Goal: Task Accomplishment & Management: Complete application form

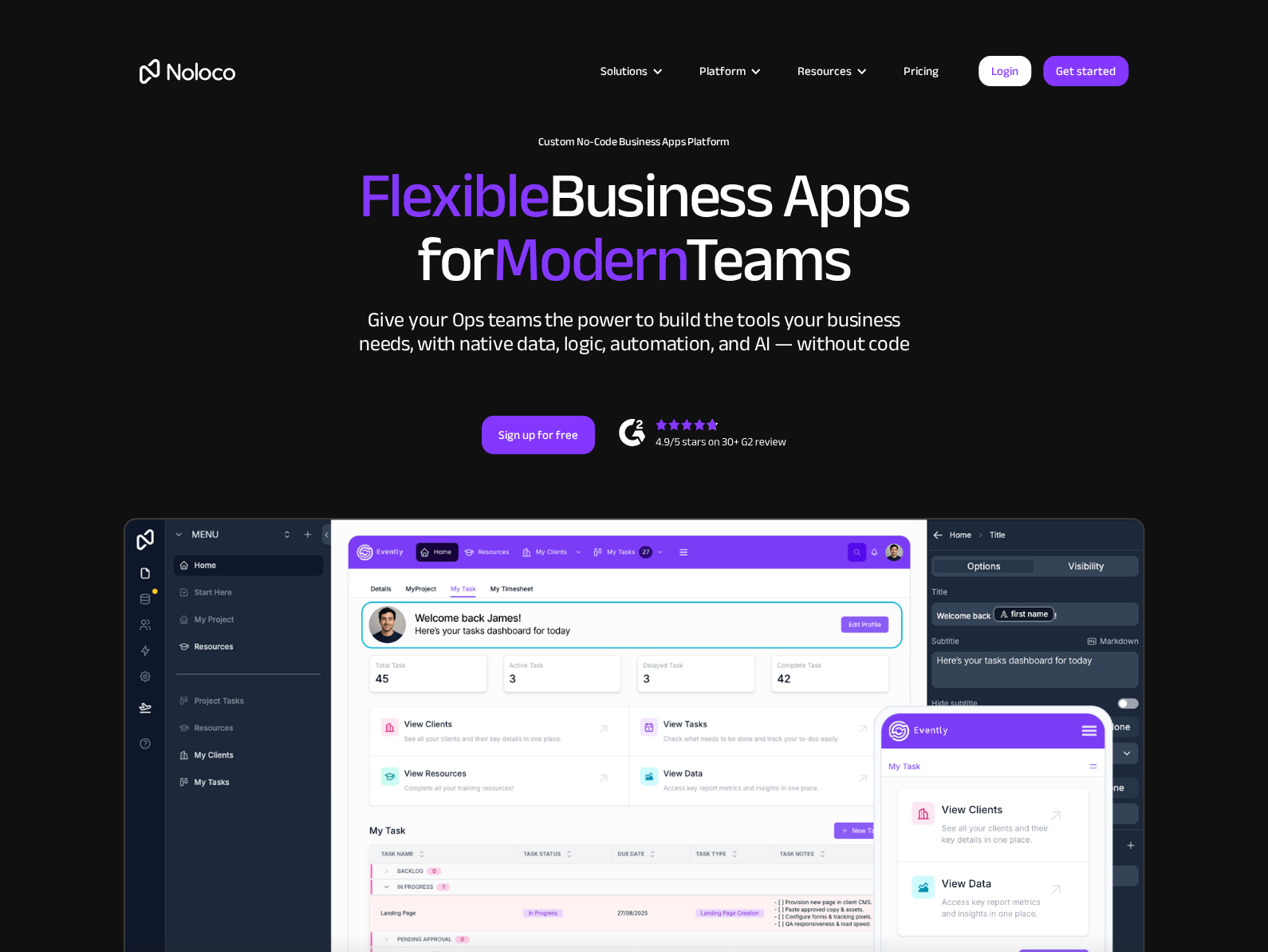
click at [923, 77] on link "Pricing" at bounding box center [921, 70] width 75 height 20
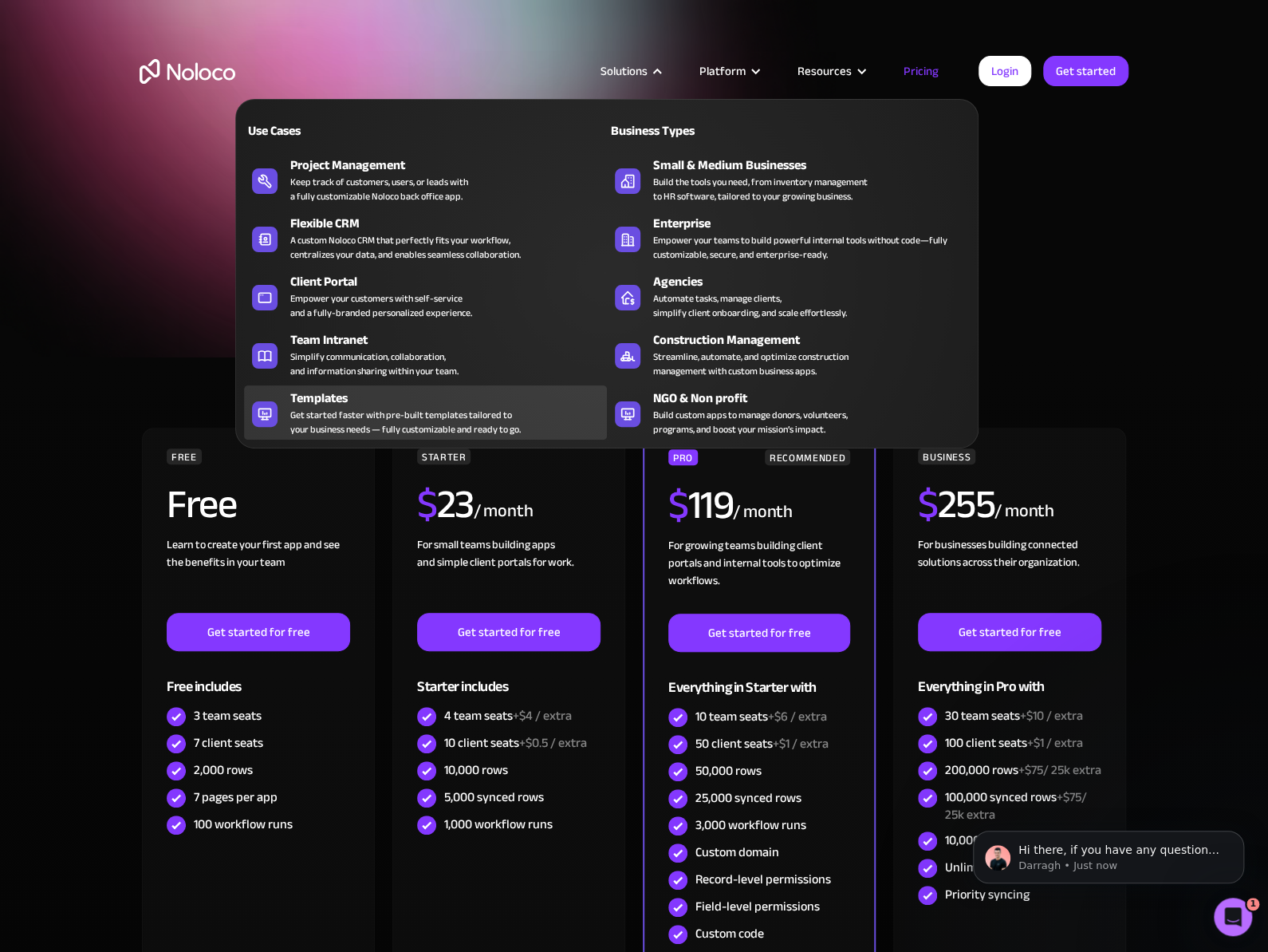
click at [318, 429] on div "Get started faster with pre-built templates tailored to your business needs — f…" at bounding box center [405, 422] width 231 height 28
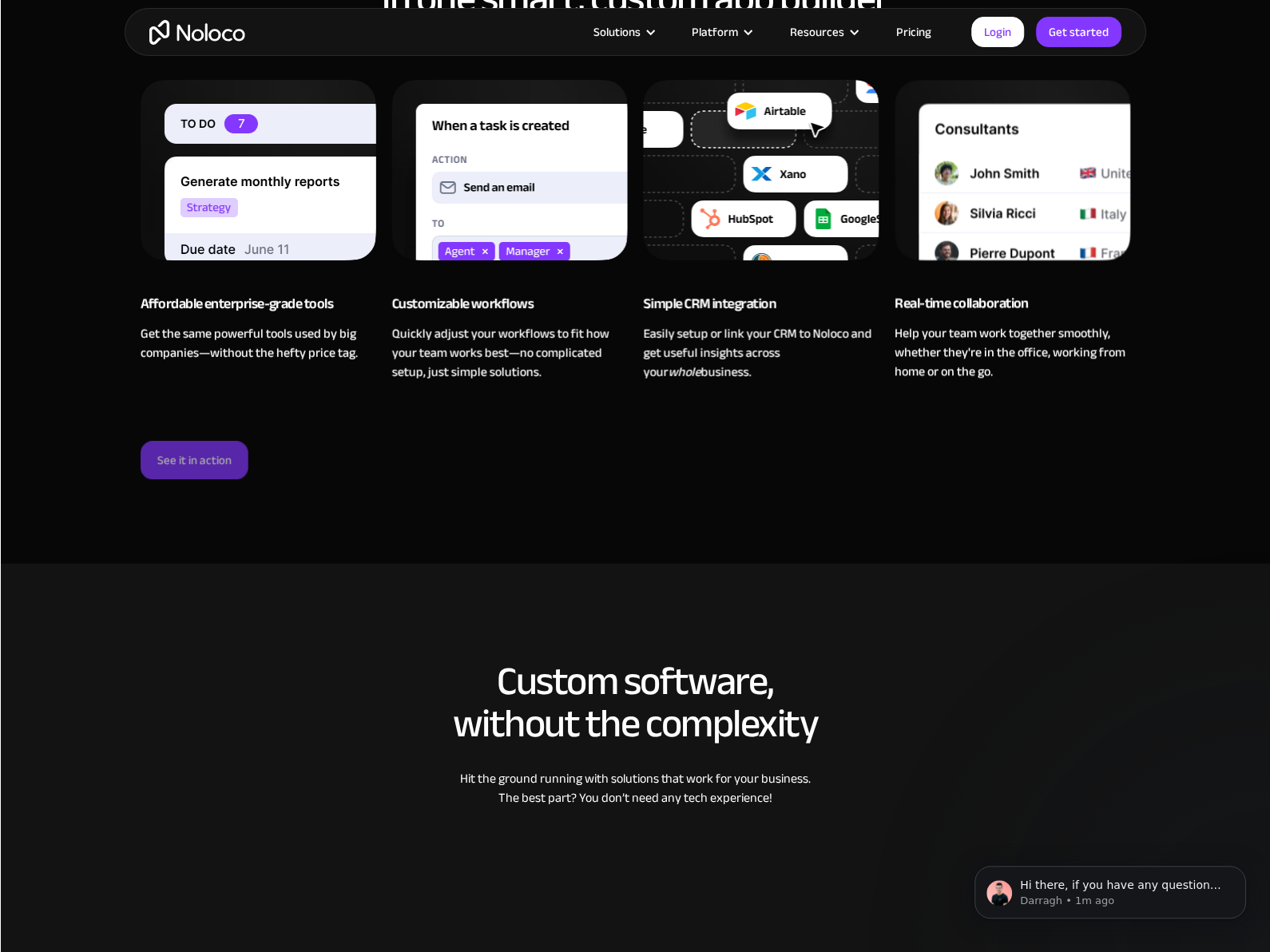
scroll to position [1836, 0]
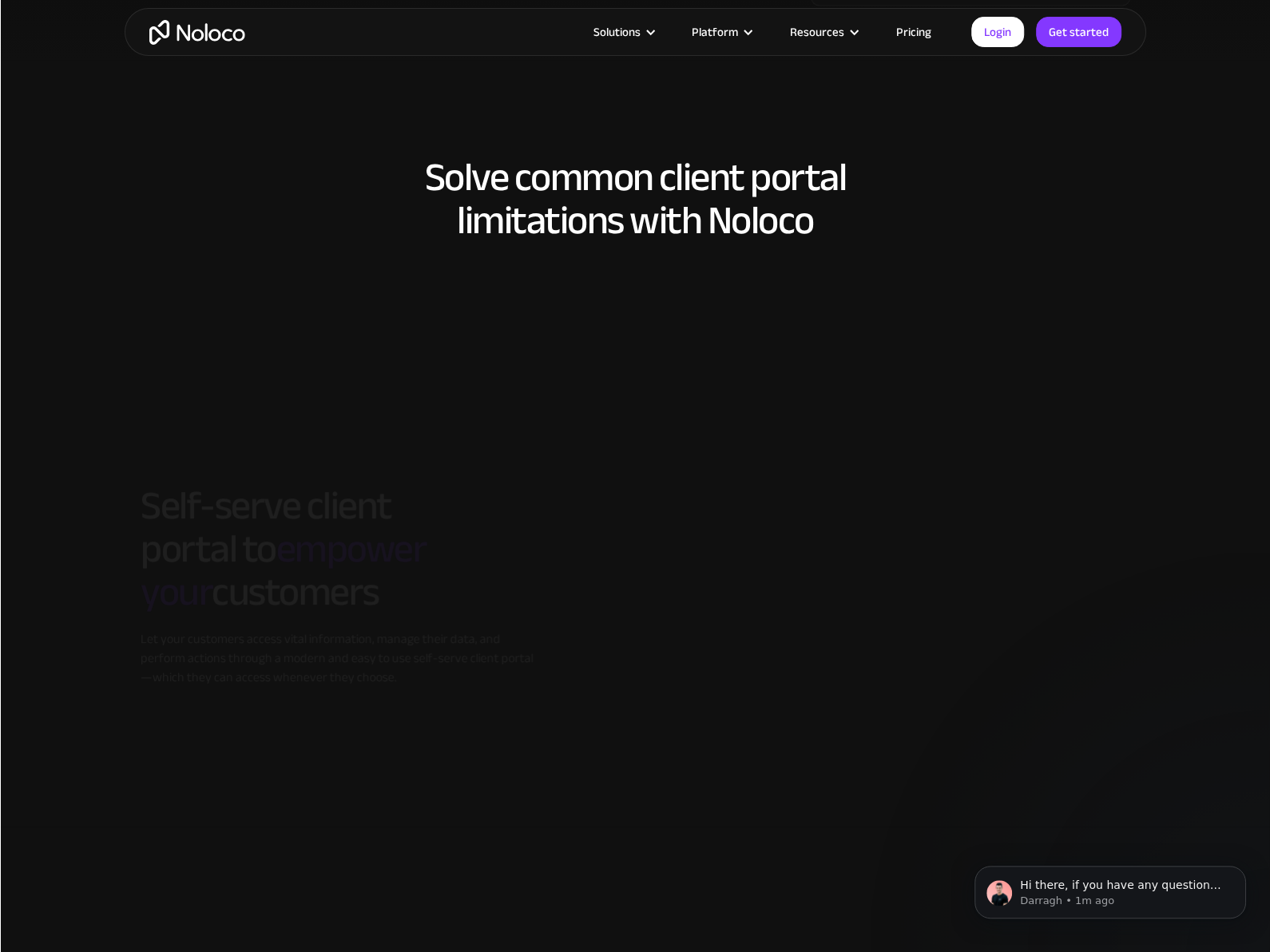
scroll to position [1198, 0]
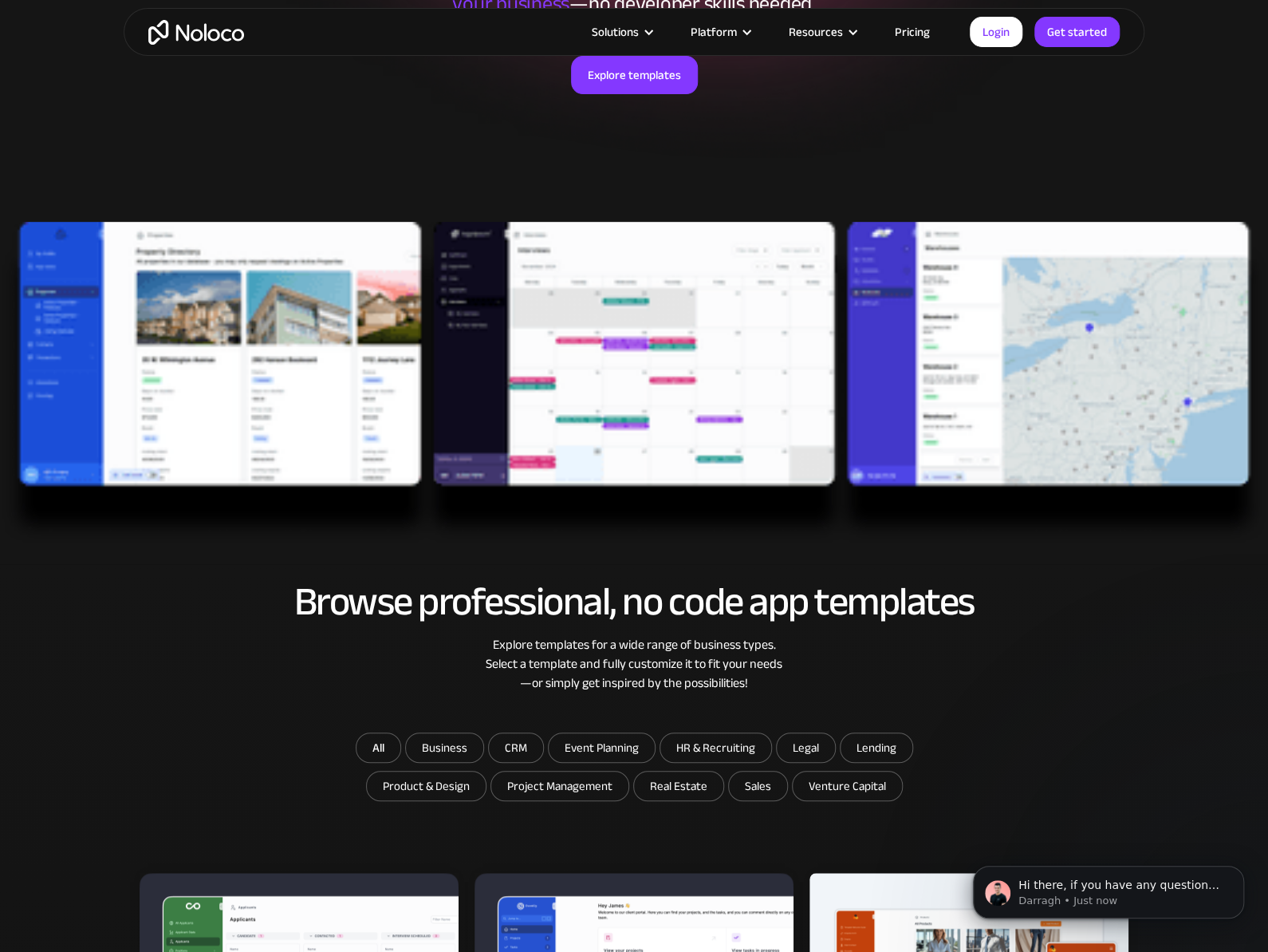
scroll to position [399, 0]
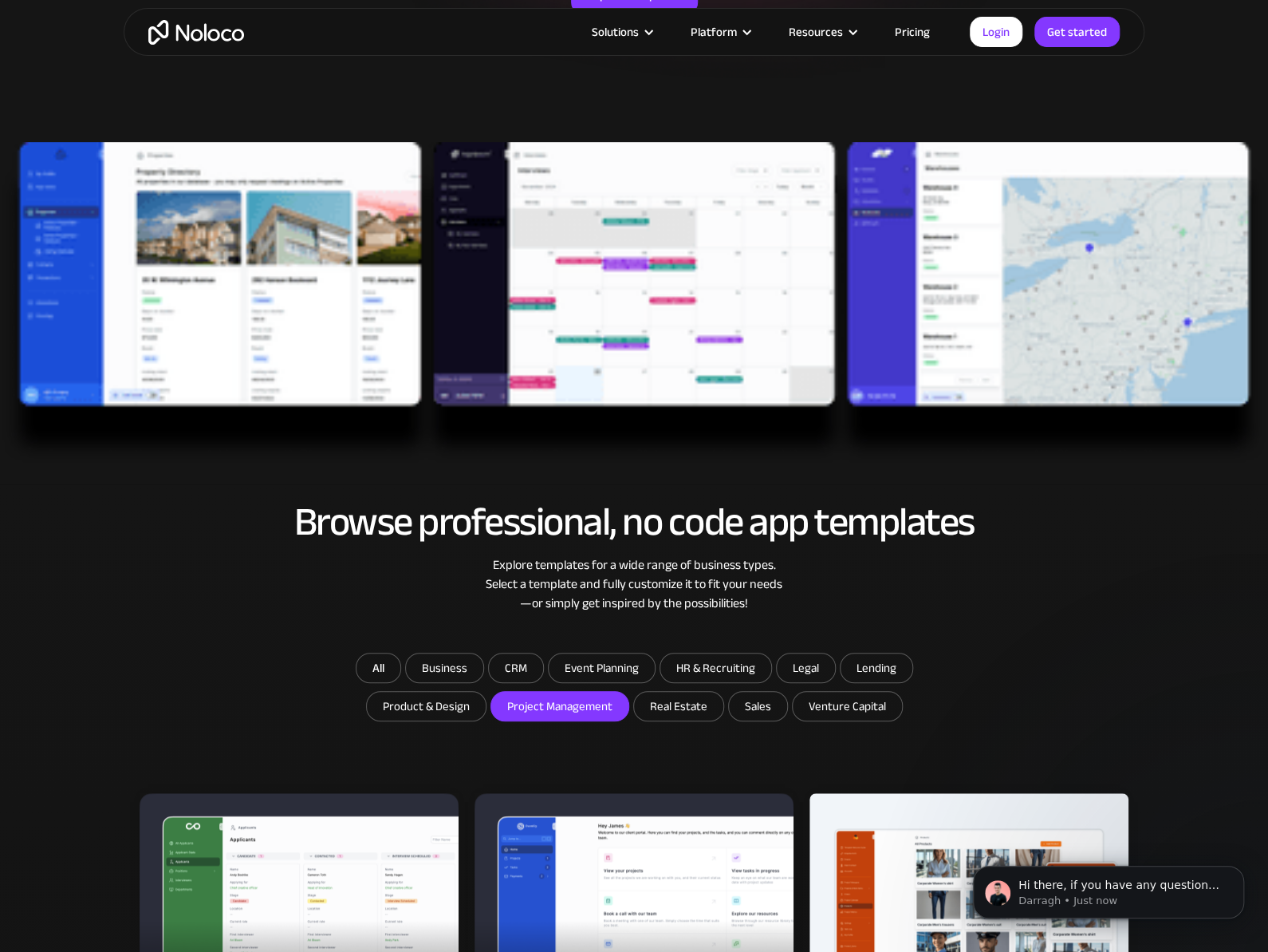
click at [534, 707] on input "Project Management" at bounding box center [560, 706] width 137 height 28
checkbox input "true"
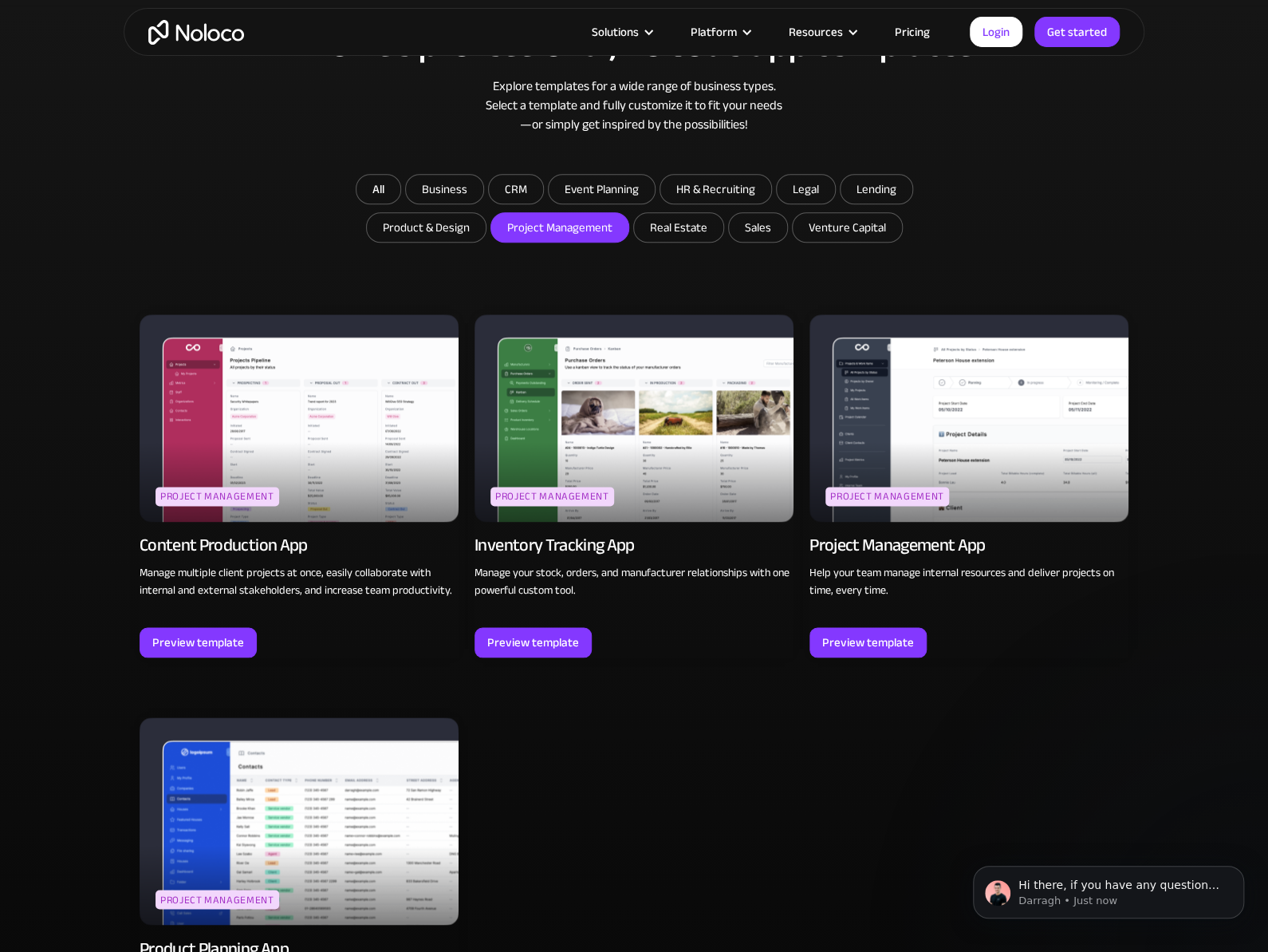
scroll to position [957, 0]
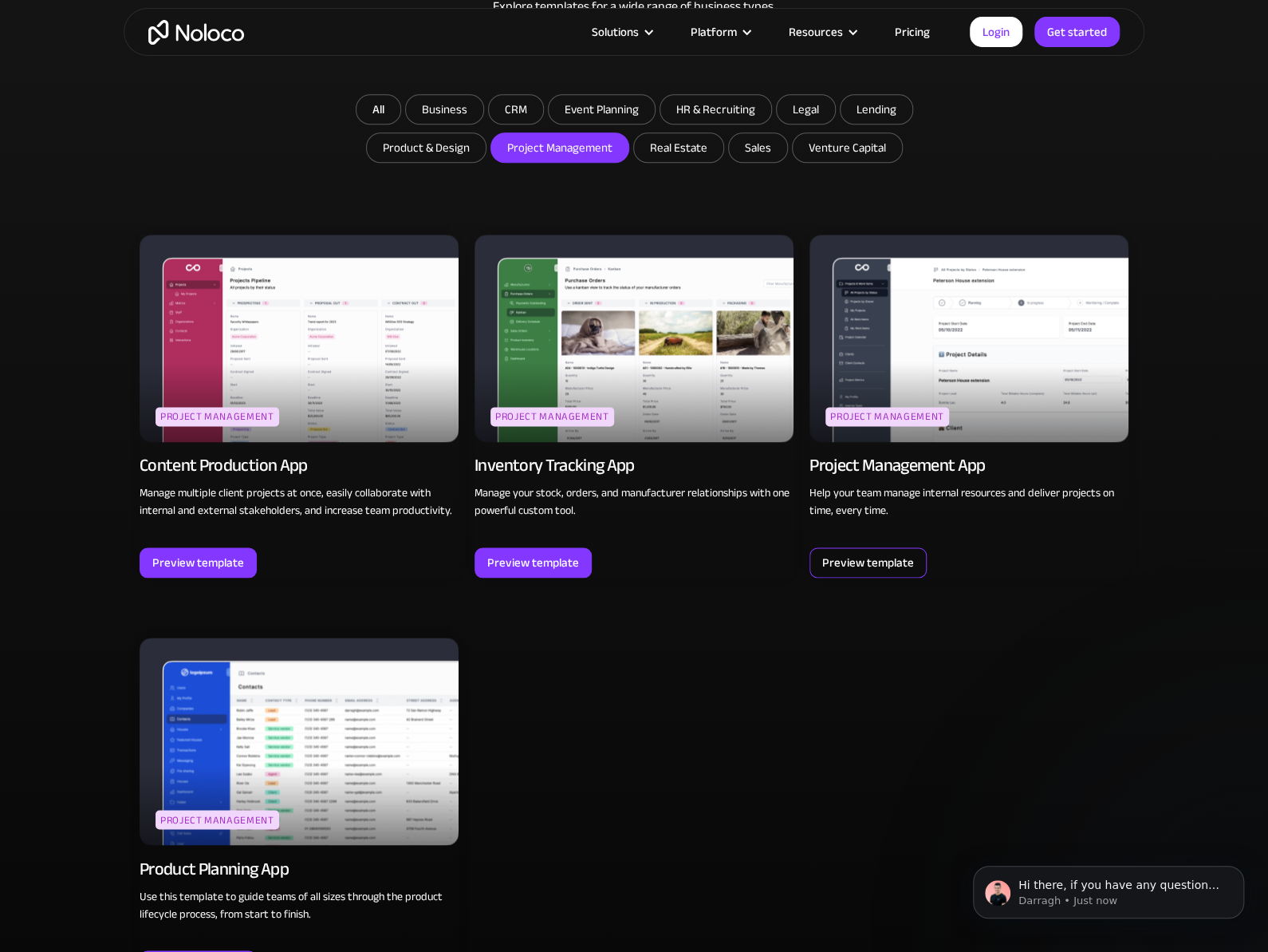
click at [880, 562] on div "Preview template" at bounding box center [867, 562] width 92 height 20
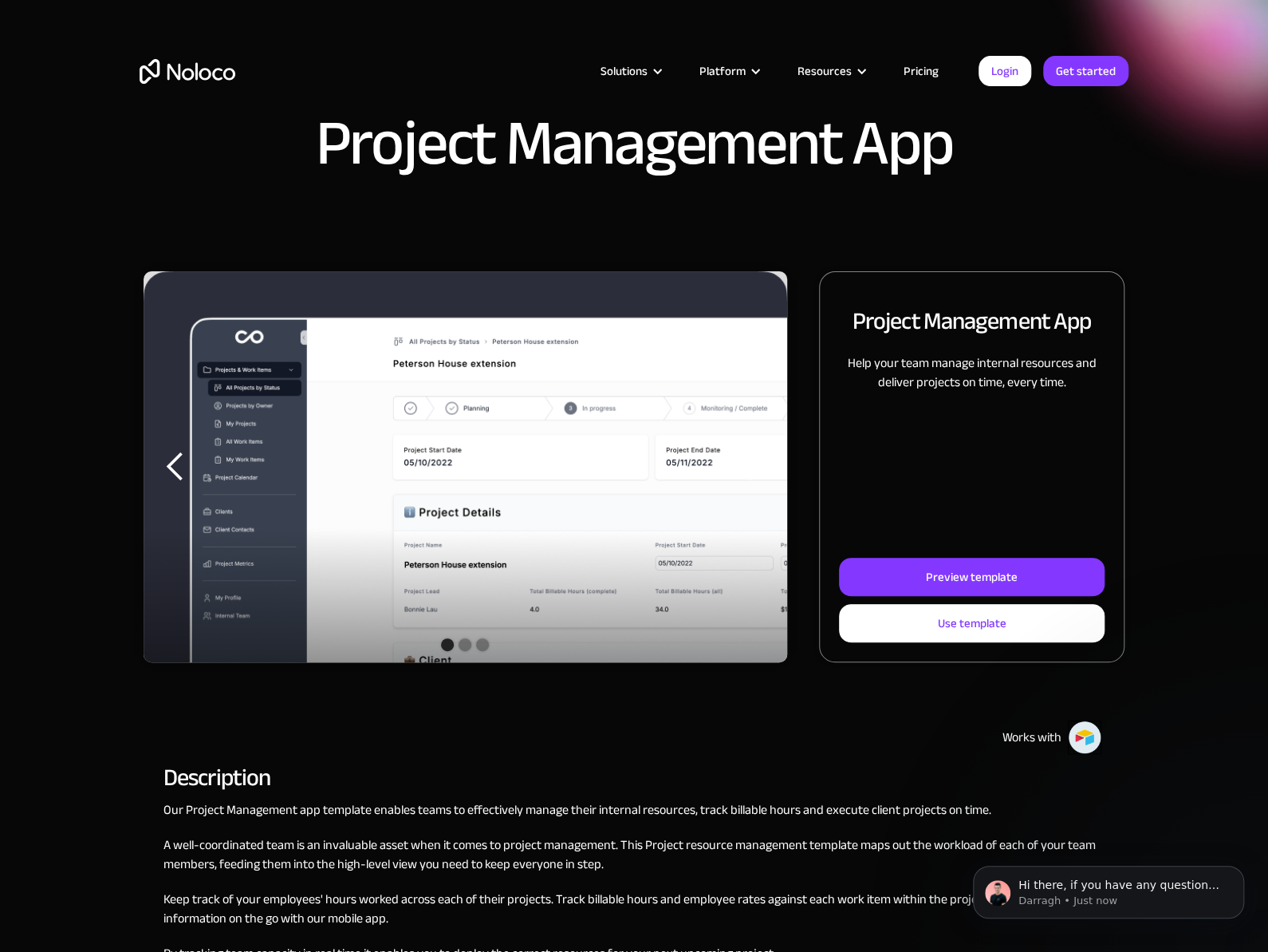
click at [516, 417] on img "1 of 3" at bounding box center [465, 480] width 644 height 418
click at [878, 568] on link "Preview template" at bounding box center [971, 576] width 265 height 38
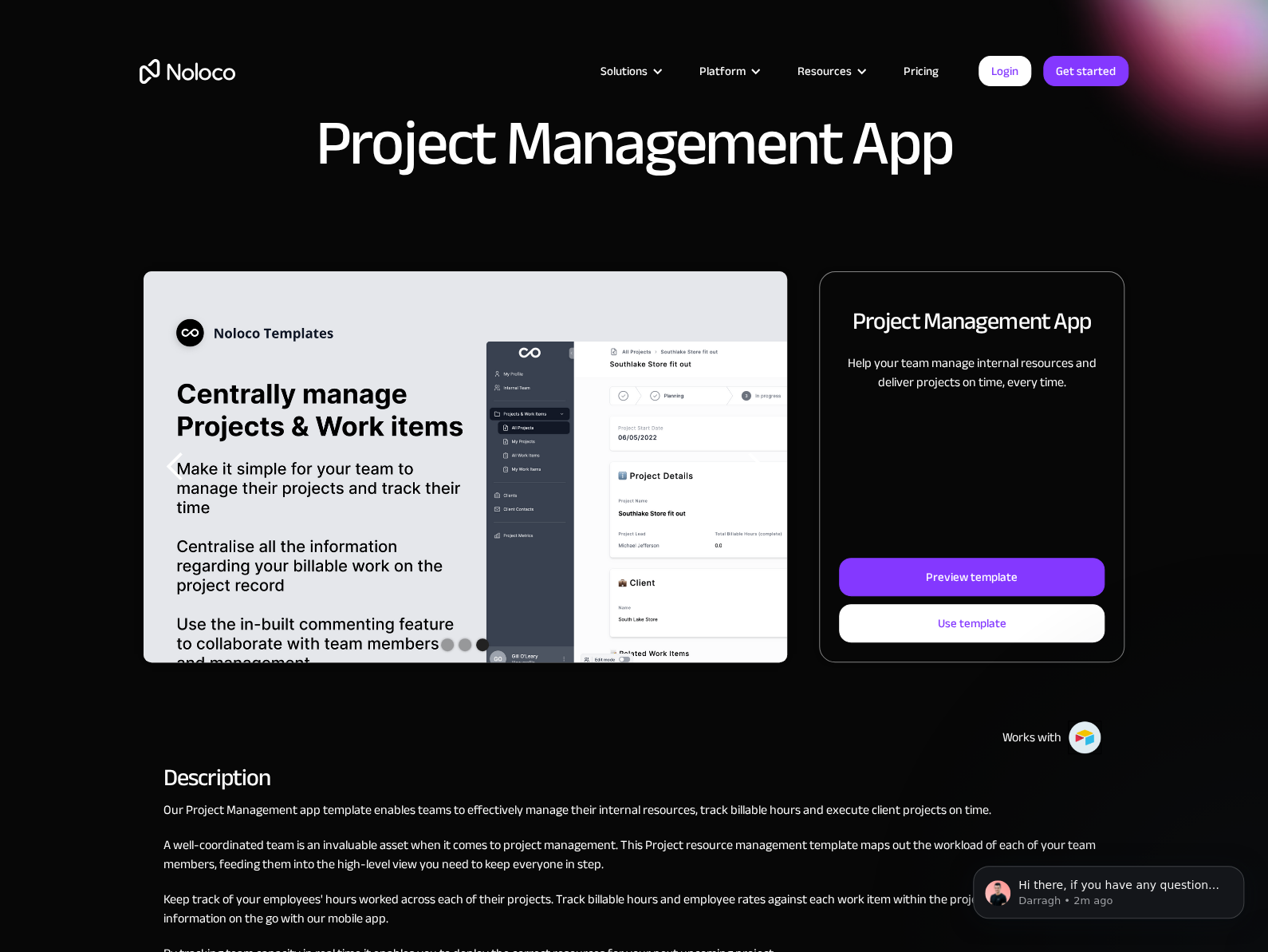
click at [929, 70] on link "Pricing" at bounding box center [921, 70] width 75 height 20
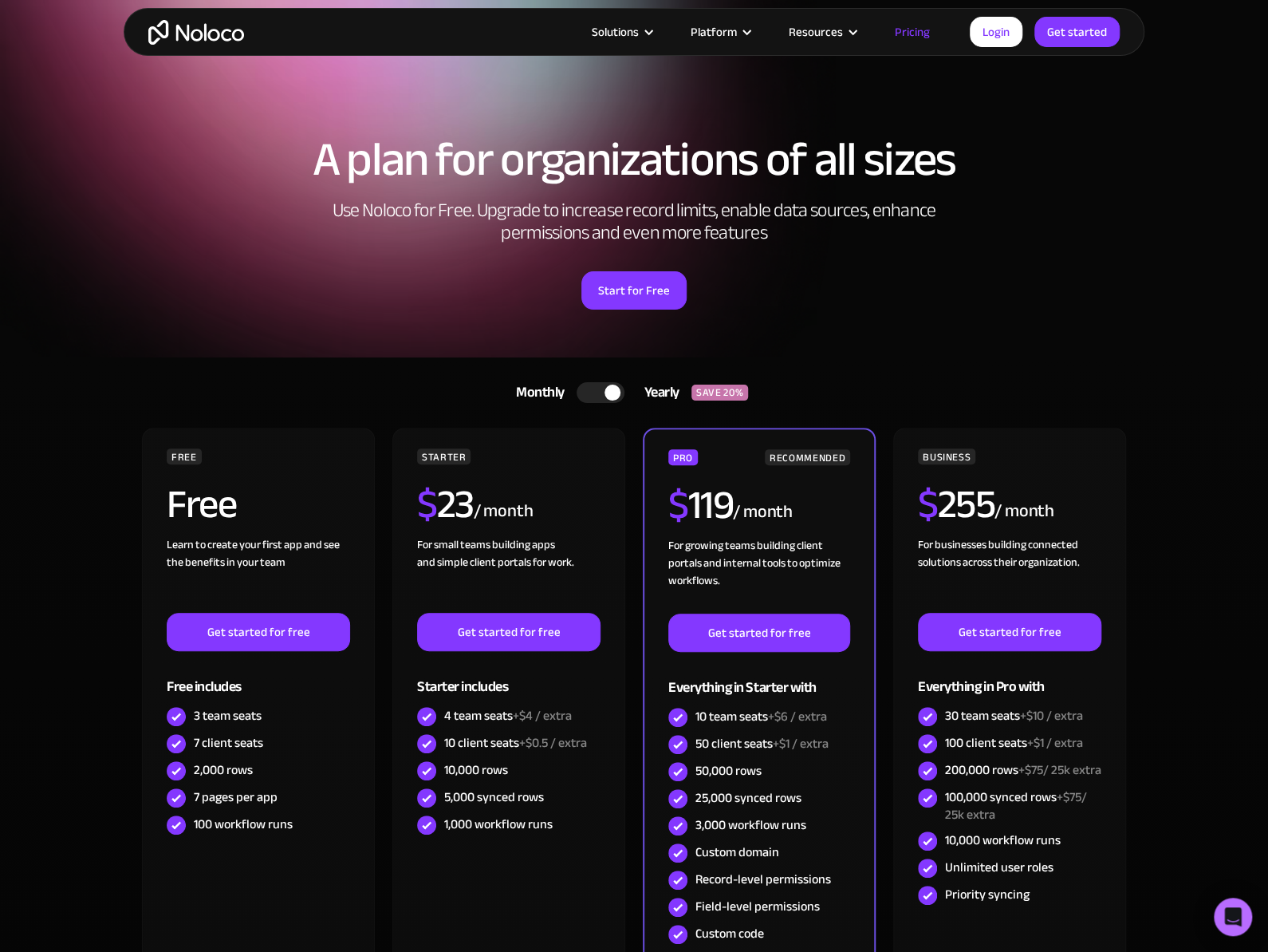
scroll to position [159, 0]
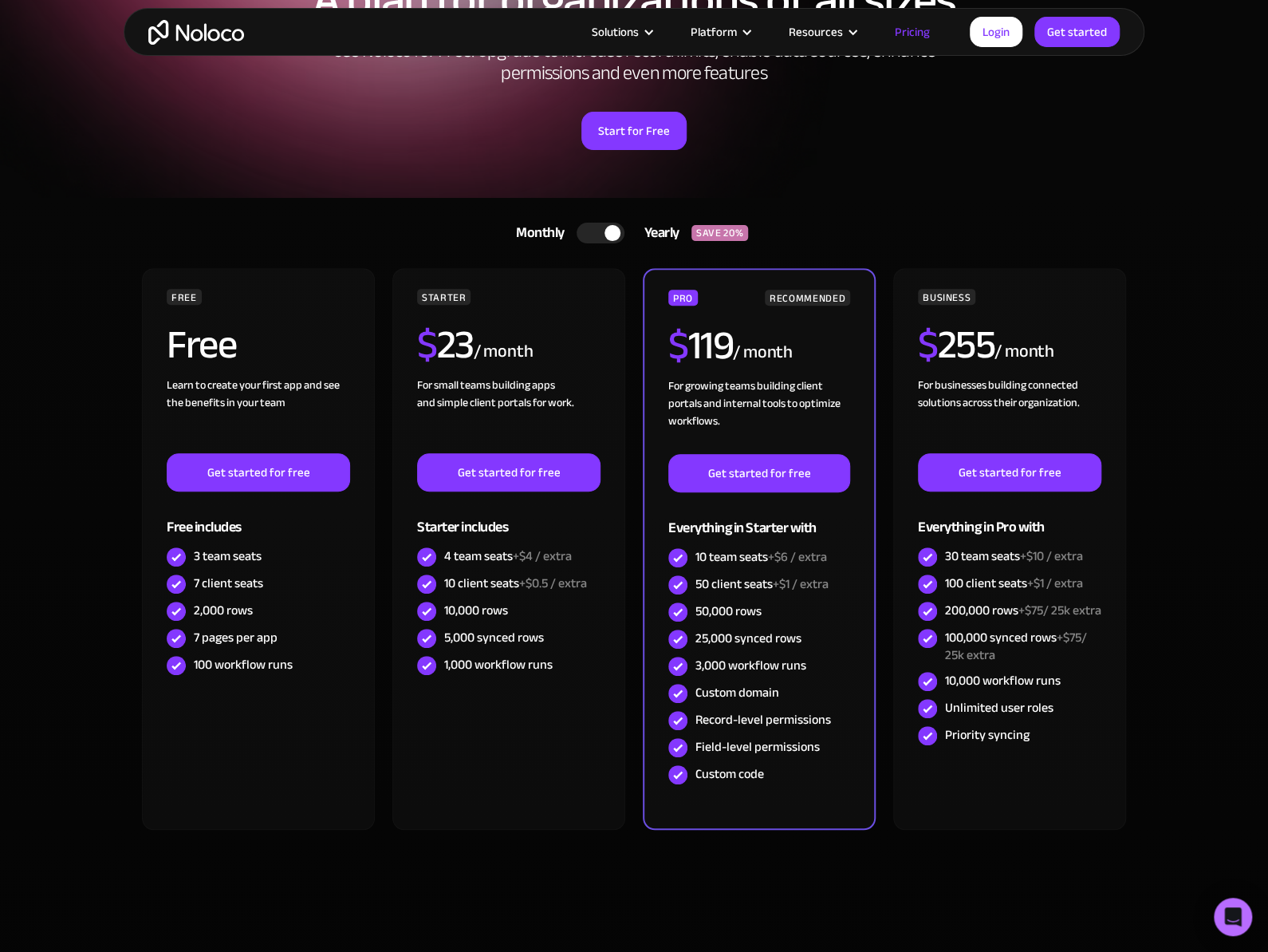
click at [624, 238] on div "Yearly" at bounding box center [657, 232] width 67 height 24
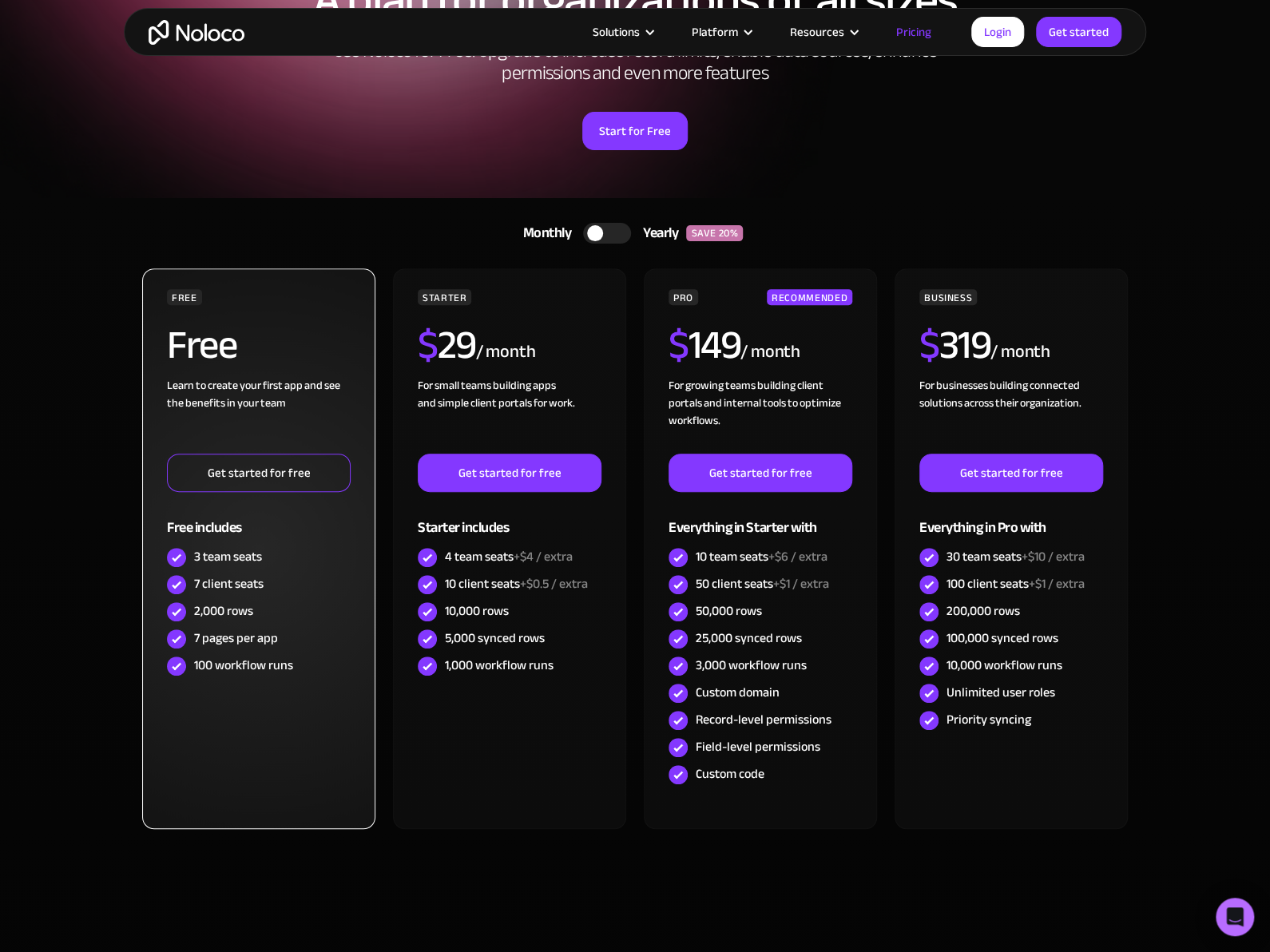
click at [236, 479] on link "Get started for free" at bounding box center [259, 472] width 184 height 38
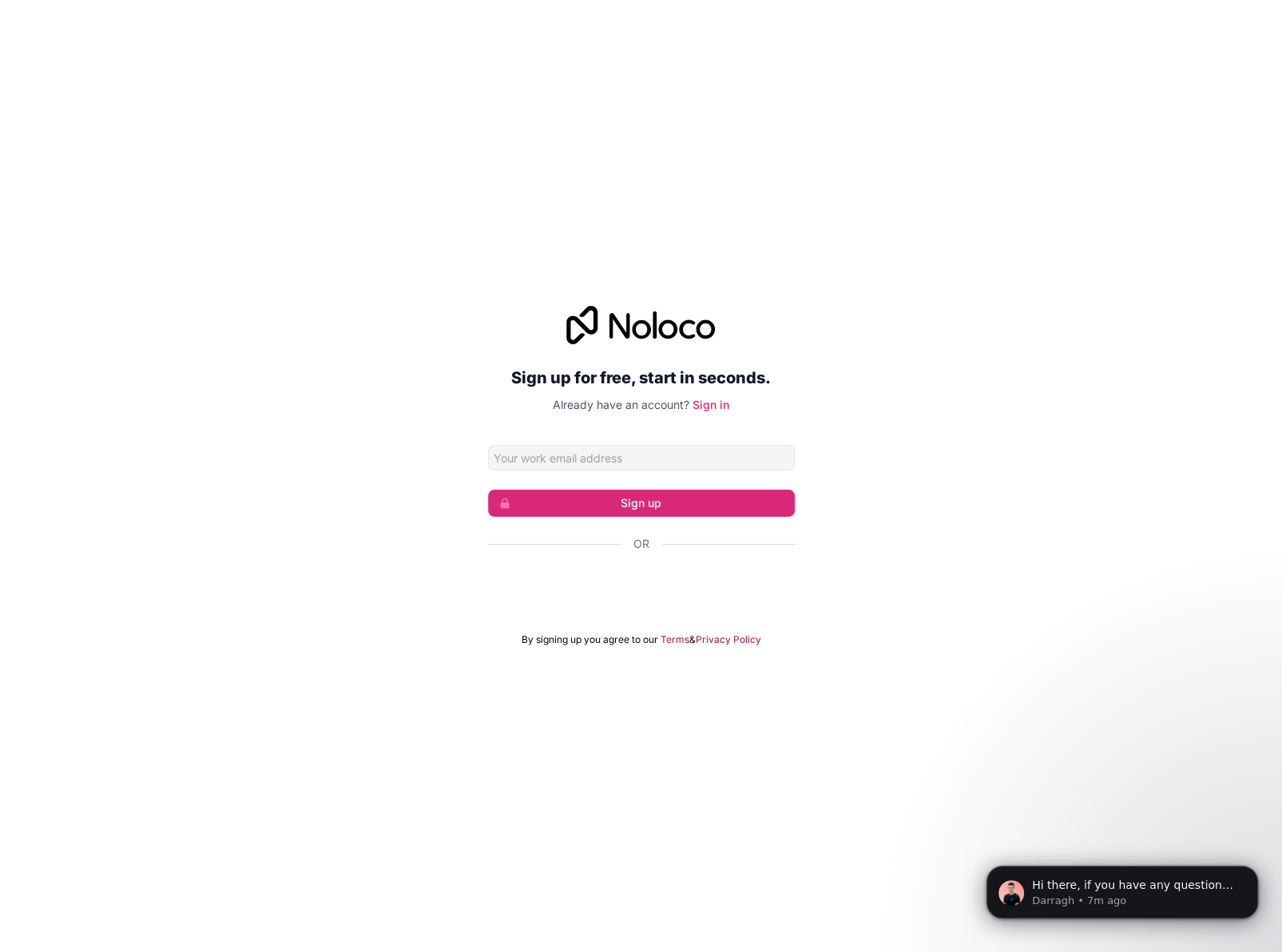
click at [361, 391] on div "Sign up for free, start in seconds. Already have an account? Sign in Sign up Or…" at bounding box center [641, 476] width 1282 height 385
click at [532, 457] on input "Email address" at bounding box center [641, 457] width 307 height 26
type input "joelmunoz@drywallservicesupremacy.com"
click at [532, 502] on button "Sign up" at bounding box center [641, 503] width 307 height 27
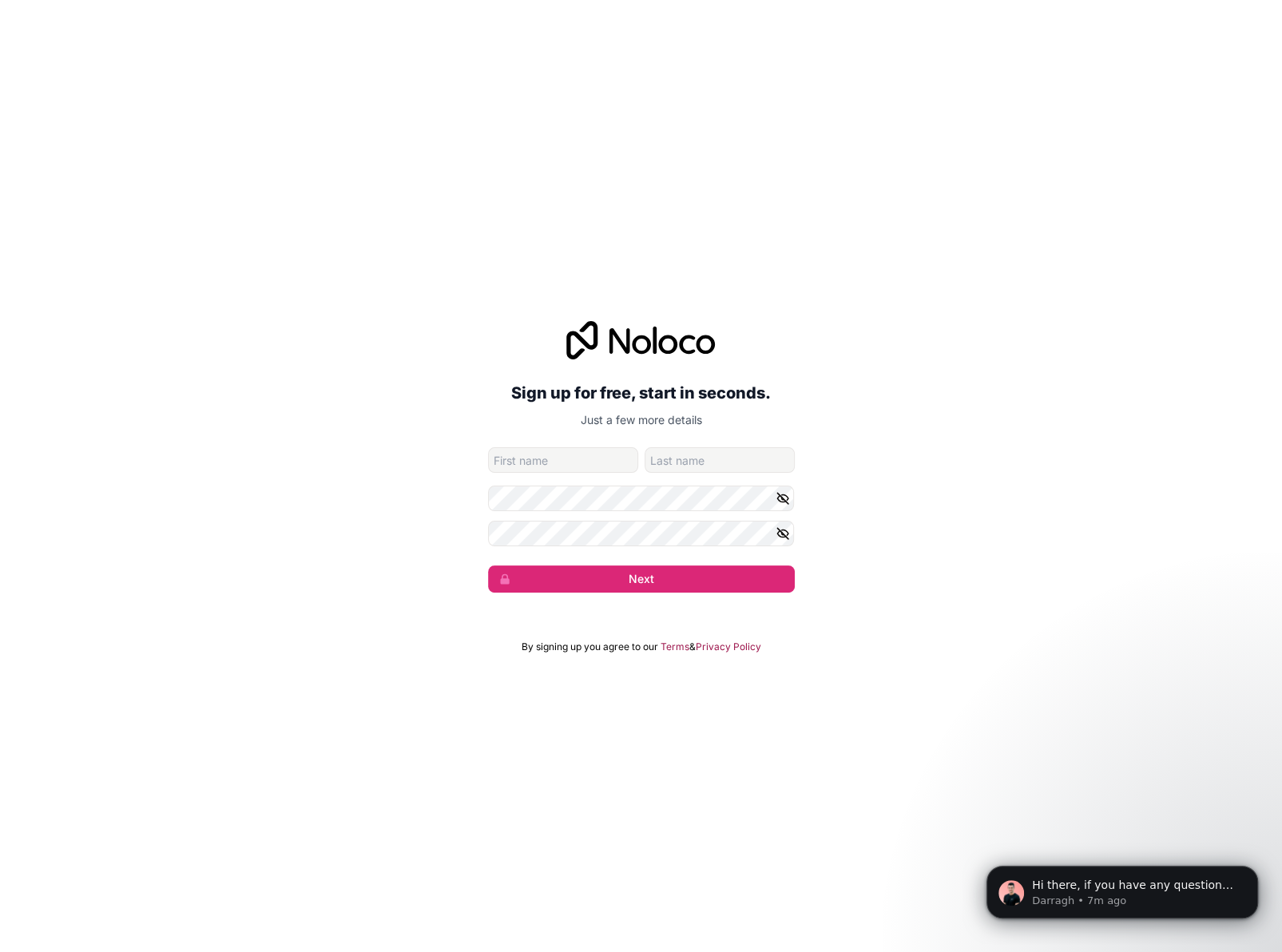
click at [533, 453] on input "given-name" at bounding box center [563, 460] width 150 height 26
click at [535, 456] on input "given-name" at bounding box center [563, 460] width 150 height 26
type input "Joel"
type input "Munoz"
click at [869, 547] on div "Sign up for free, start in seconds. Just a few more details joelmunoz@drywallse…" at bounding box center [641, 456] width 1282 height 316
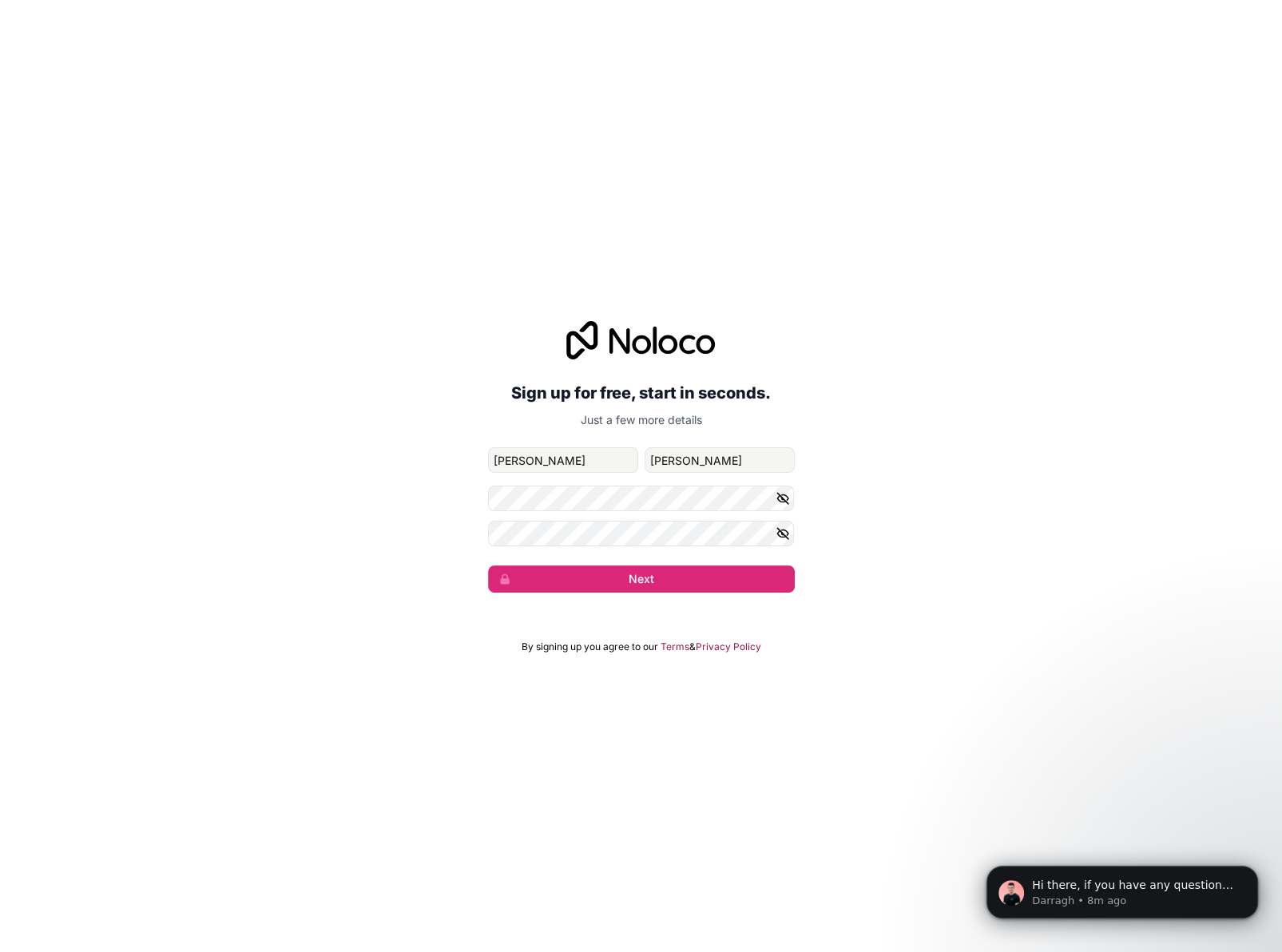
click at [774, 336] on div at bounding box center [641, 340] width 307 height 38
click at [901, 437] on div "Sign up for free, start in seconds. Just a few more details joelmunoz@drywallse…" at bounding box center [641, 456] width 1282 height 316
click at [470, 608] on div "Sign up for free, start in seconds. Just a few more details joelmunoz@drywallse…" at bounding box center [641, 456] width 1282 height 316
click at [488, 457] on input "Joel" at bounding box center [563, 460] width 150 height 26
click at [617, 576] on button "Next" at bounding box center [641, 579] width 307 height 27
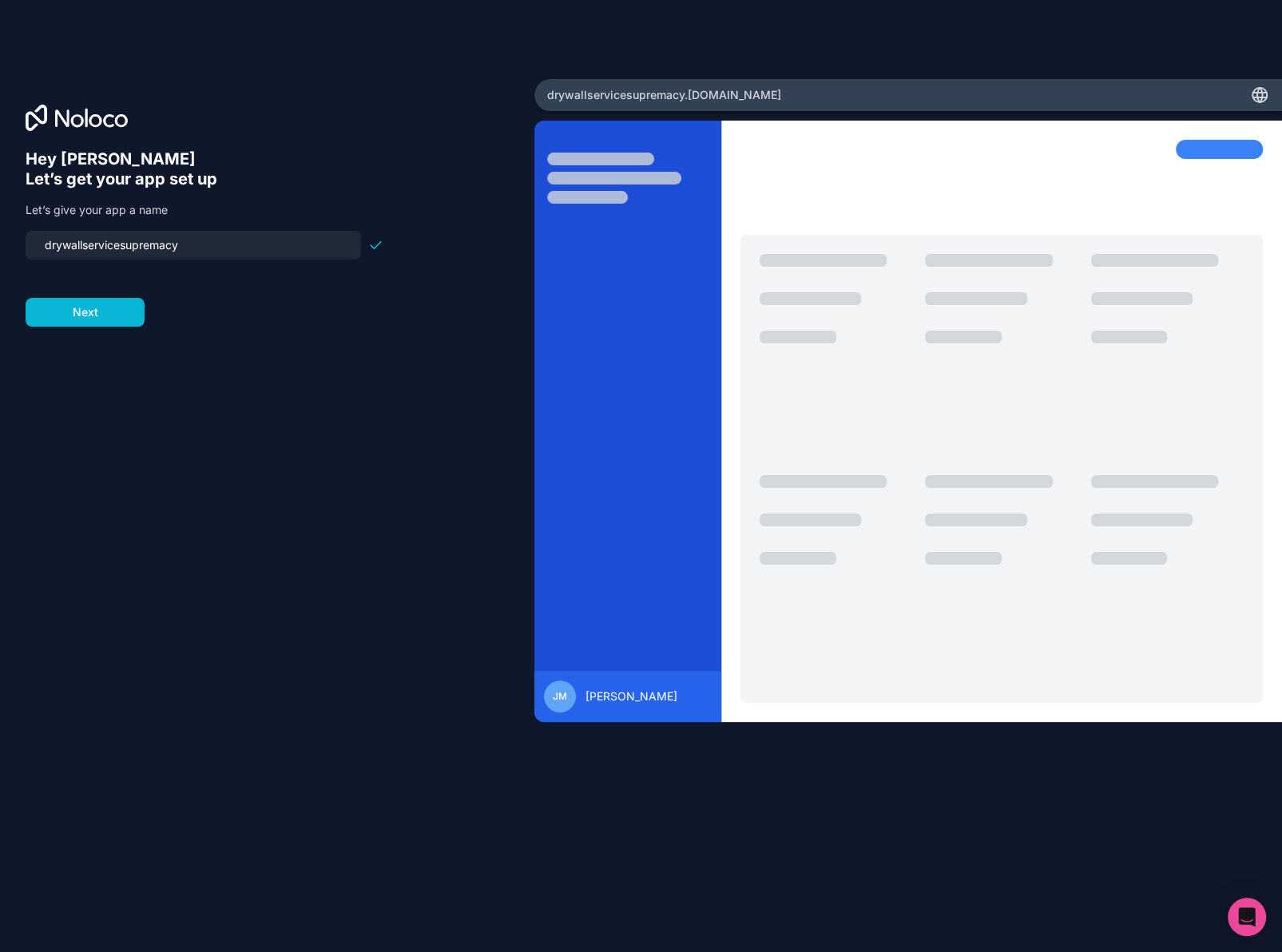
drag, startPoint x: 193, startPoint y: 249, endPoint x: -4, endPoint y: 252, distance: 197.0
click at [0, 252] on html "Hey Joel 👋 Let’s get your app set up Let’s give your app a name drywallservices…" at bounding box center [641, 476] width 1282 height 952
click at [228, 245] on input "drywallservicesupremacy" at bounding box center [193, 244] width 316 height 22
drag, startPoint x: 228, startPoint y: 245, endPoint x: -142, endPoint y: 249, distance: 370.0
click at [0, 249] on html "Hey Joel 👋 Let’s get your app set up Let’s give your app a name drywallservices…" at bounding box center [641, 476] width 1282 height 952
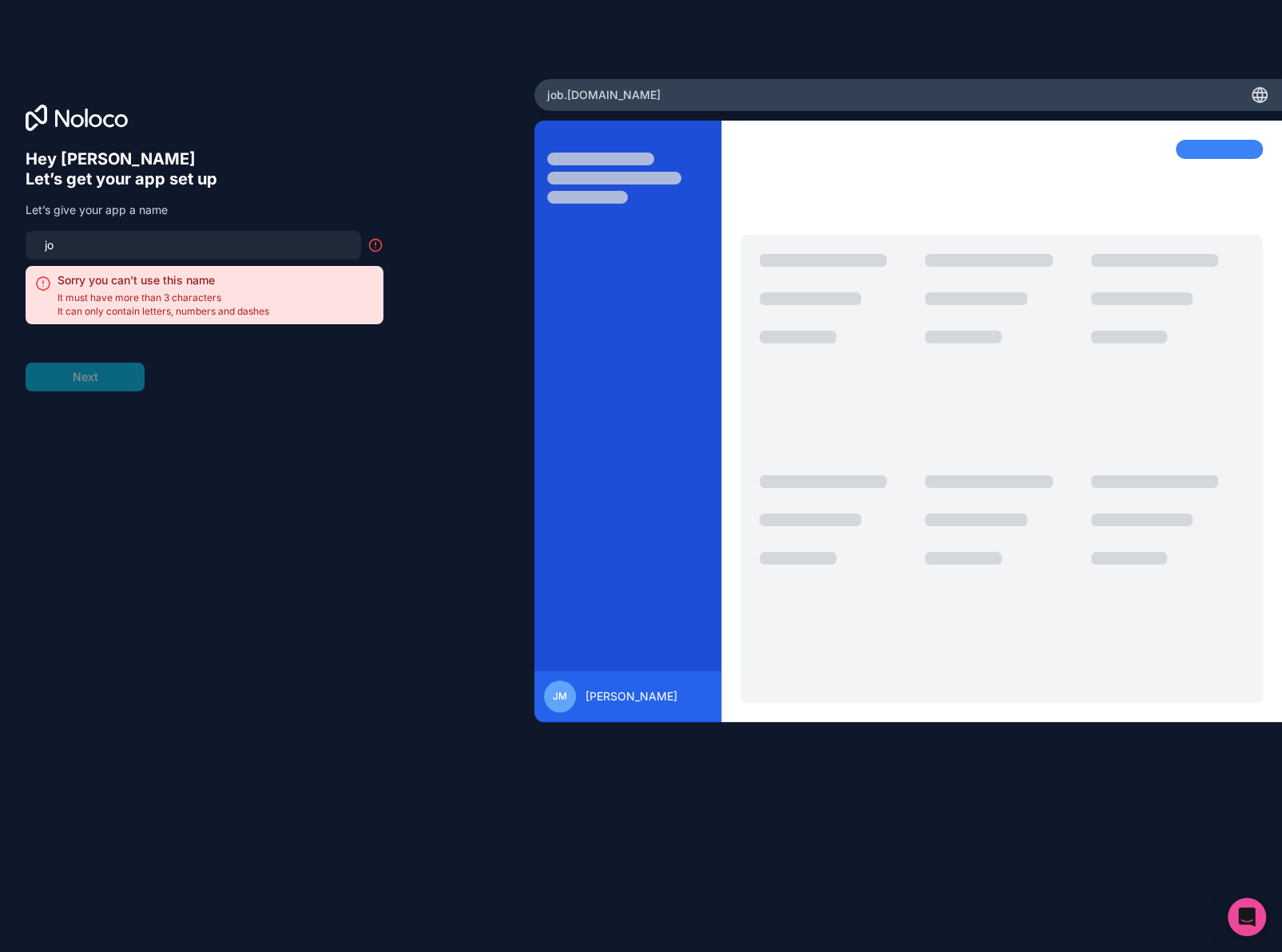
type input "j"
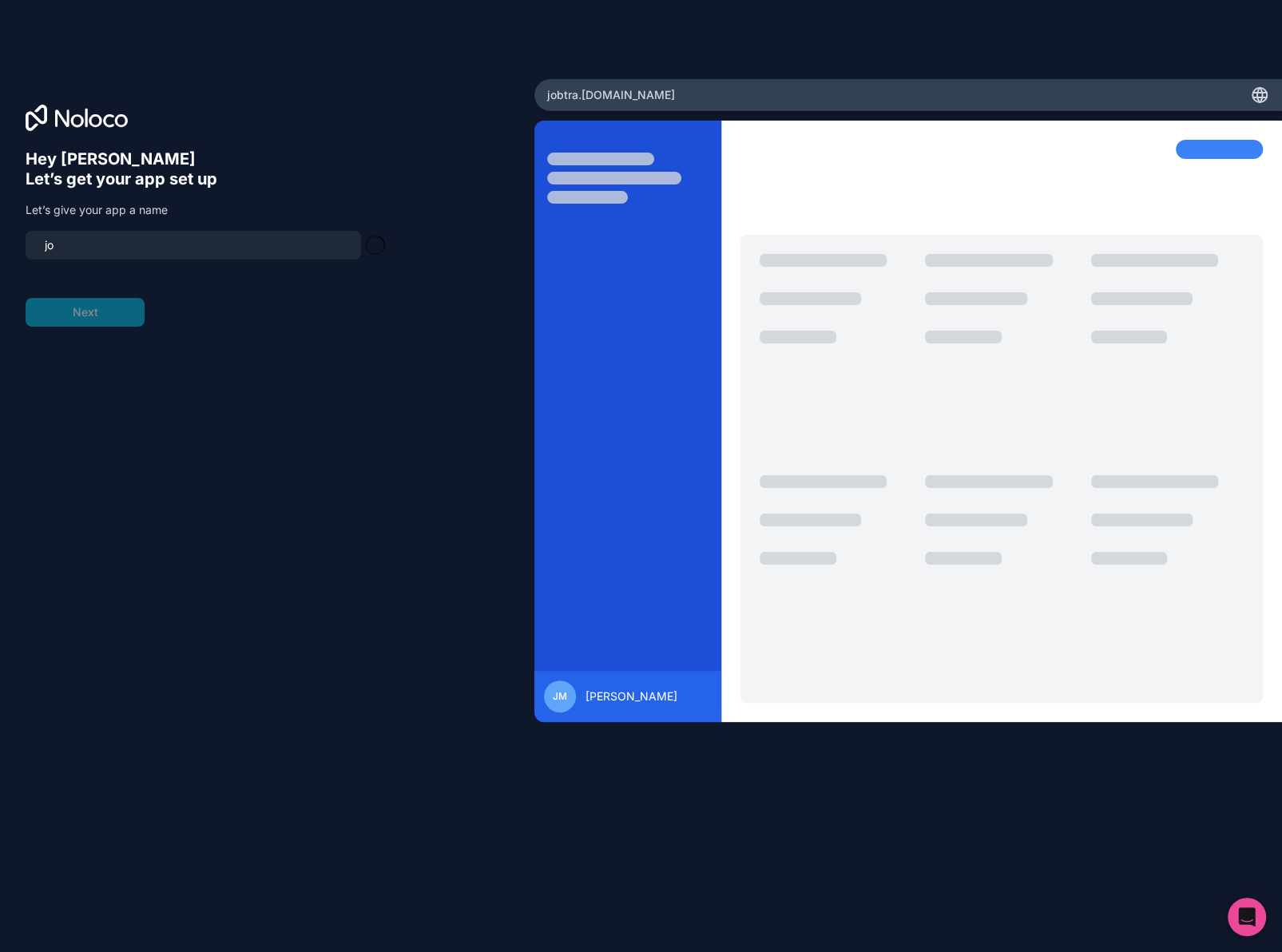
type input "j"
type input "job-tracker"
click at [115, 310] on button "Next" at bounding box center [85, 312] width 119 height 29
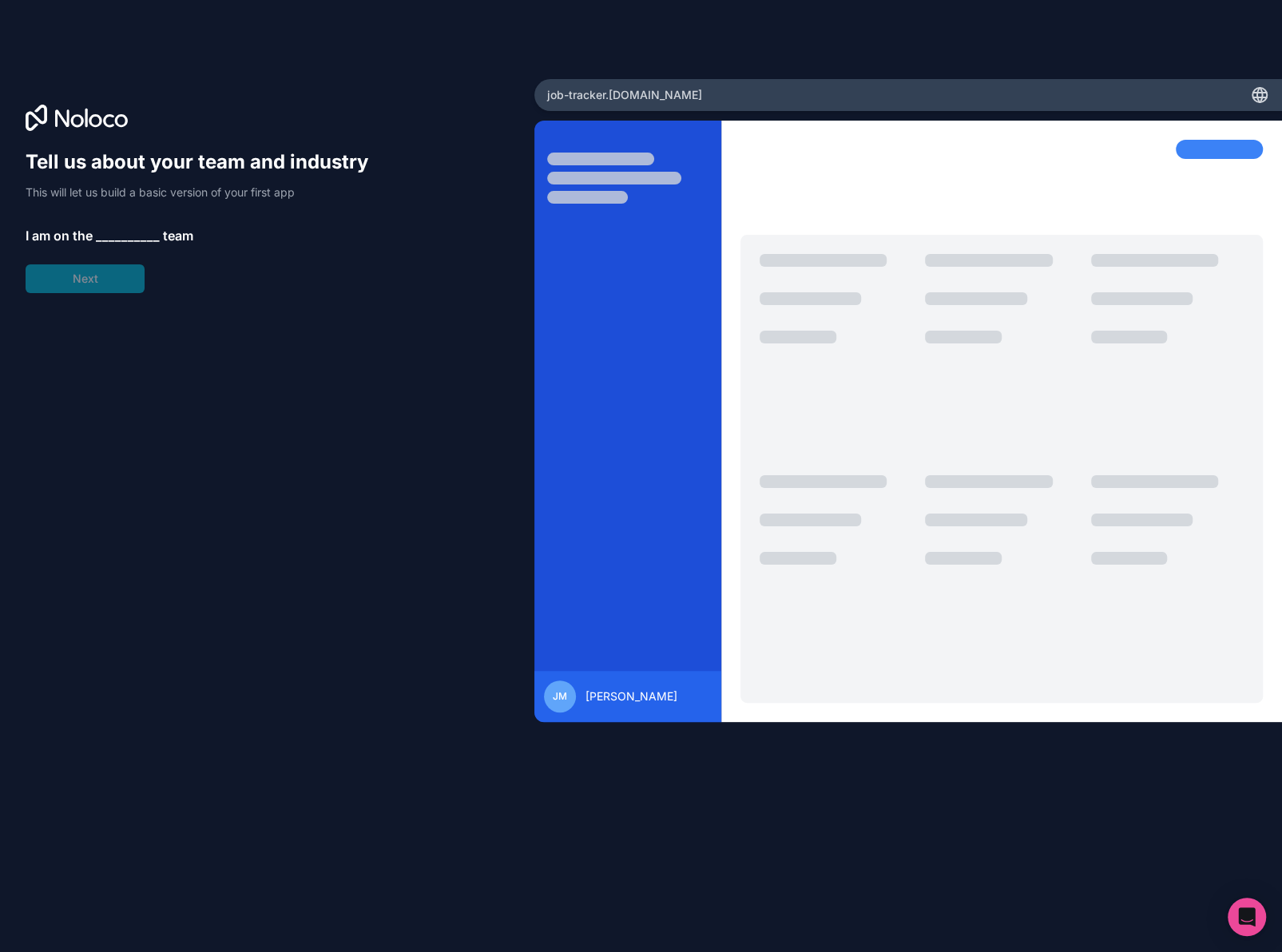
click at [127, 234] on span "__________" at bounding box center [127, 234] width 64 height 19
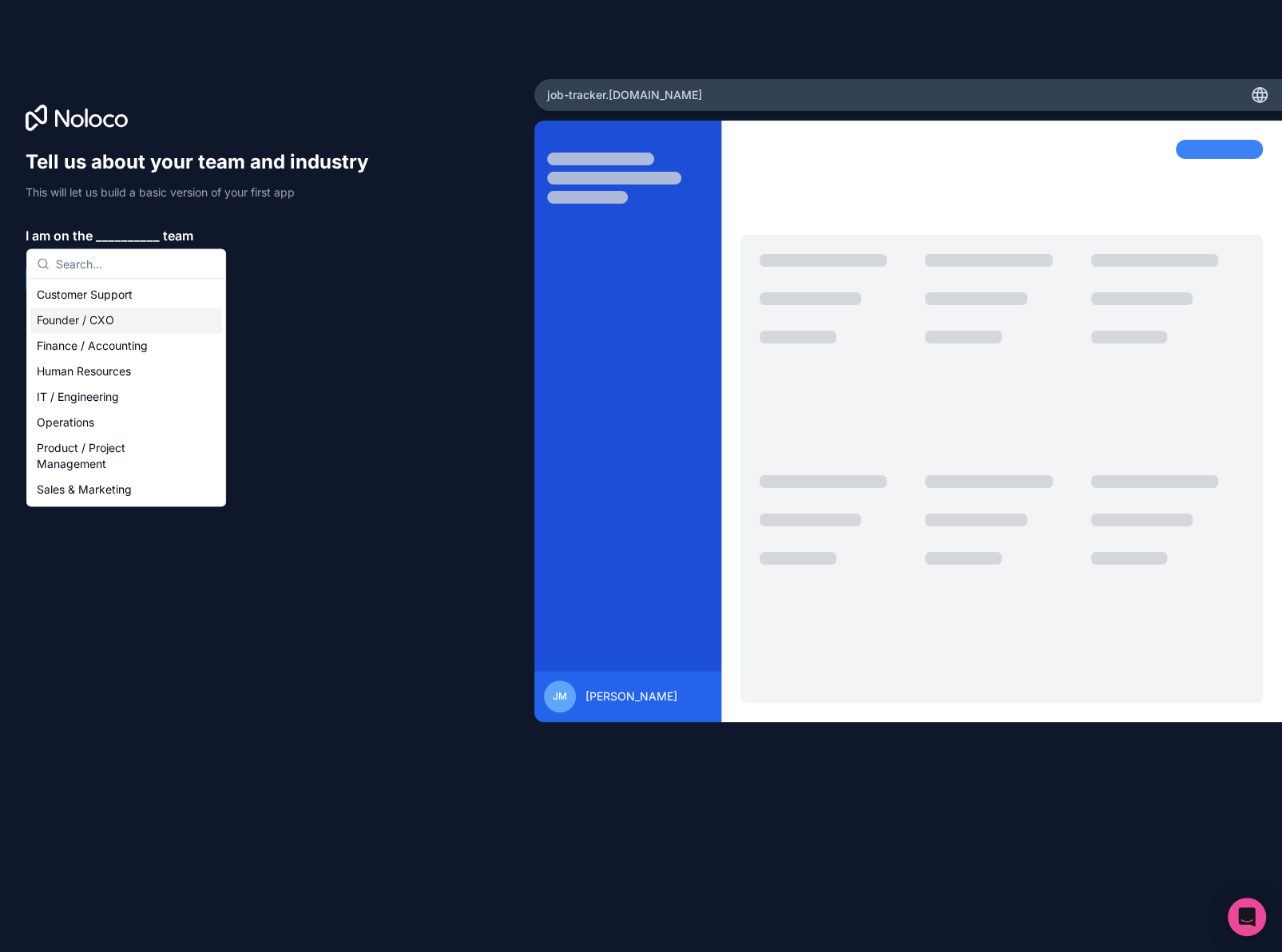
click at [128, 322] on div "Founder / CXO" at bounding box center [126, 320] width 192 height 26
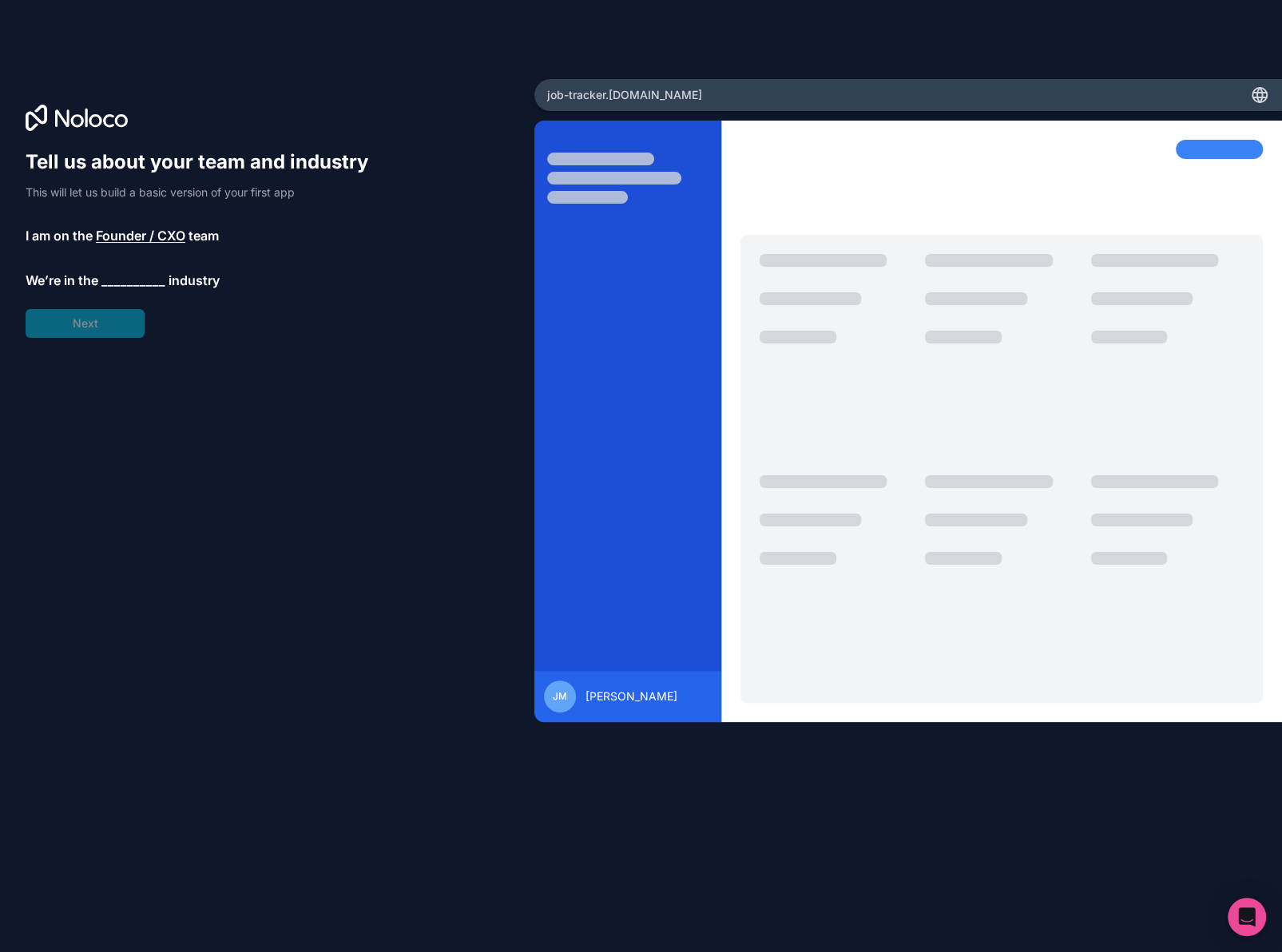
click at [118, 276] on span "__________" at bounding box center [134, 280] width 64 height 19
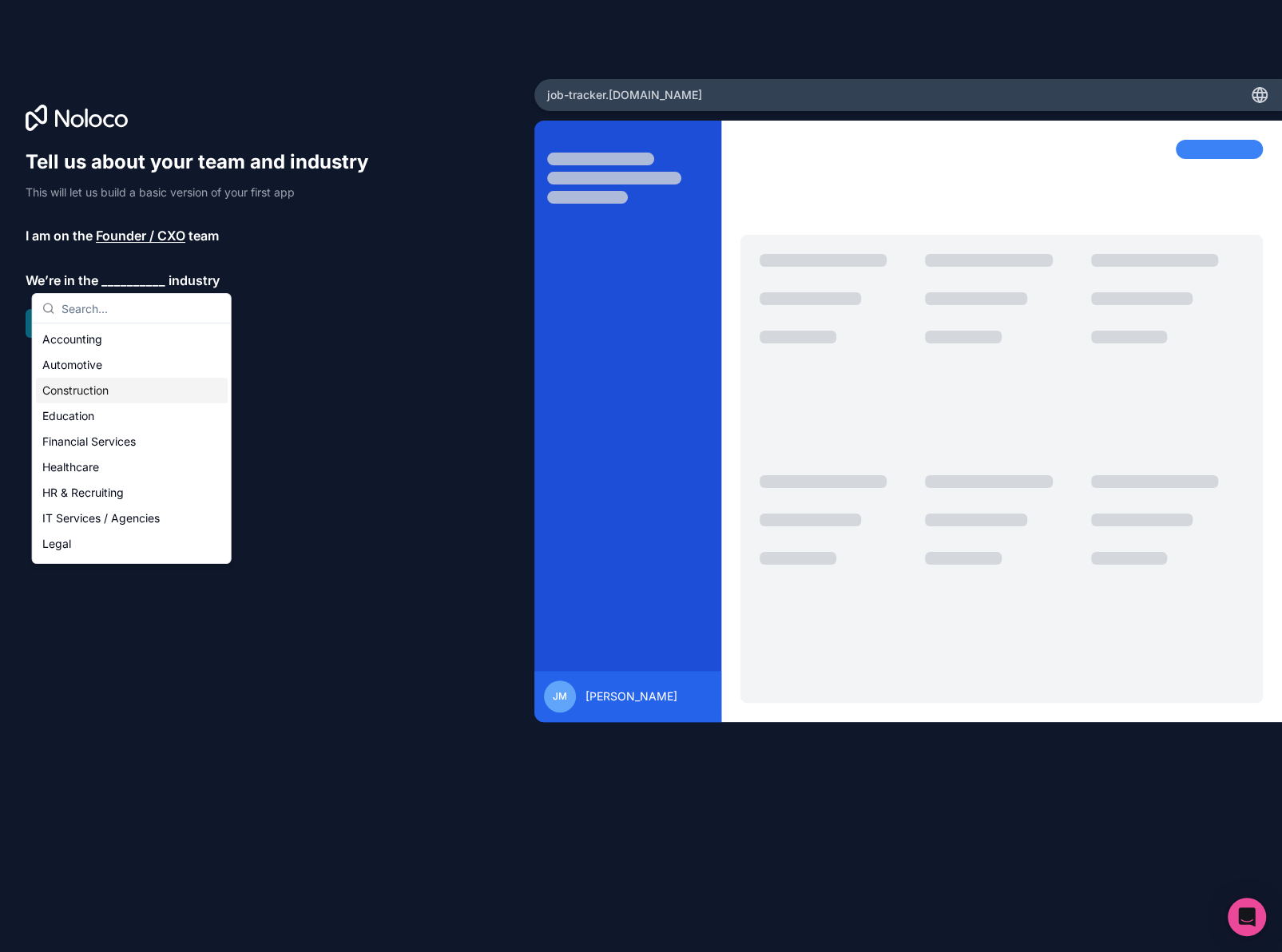
click at [105, 393] on div "Construction" at bounding box center [131, 390] width 192 height 26
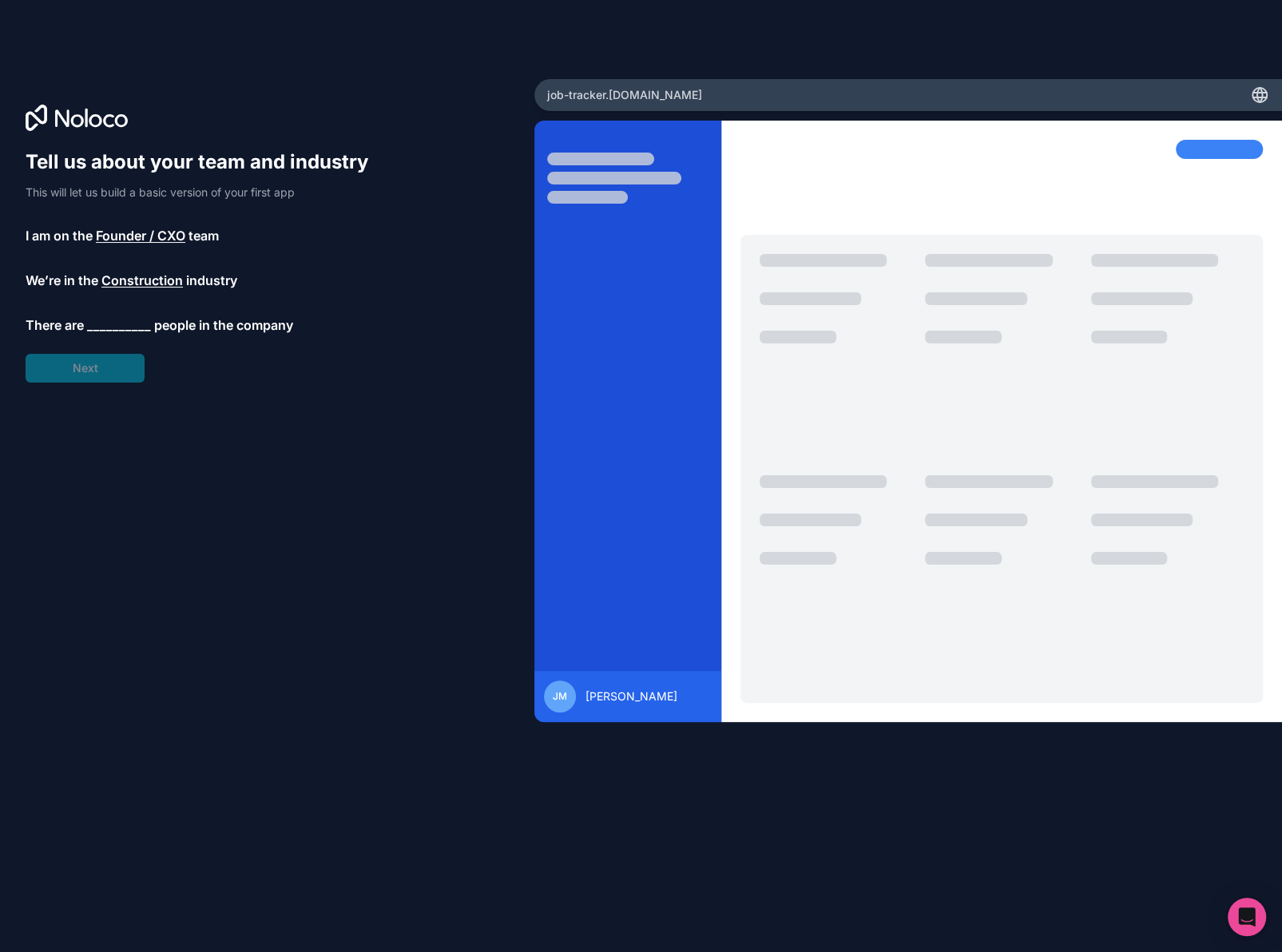
click at [113, 321] on span "__________" at bounding box center [119, 324] width 64 height 19
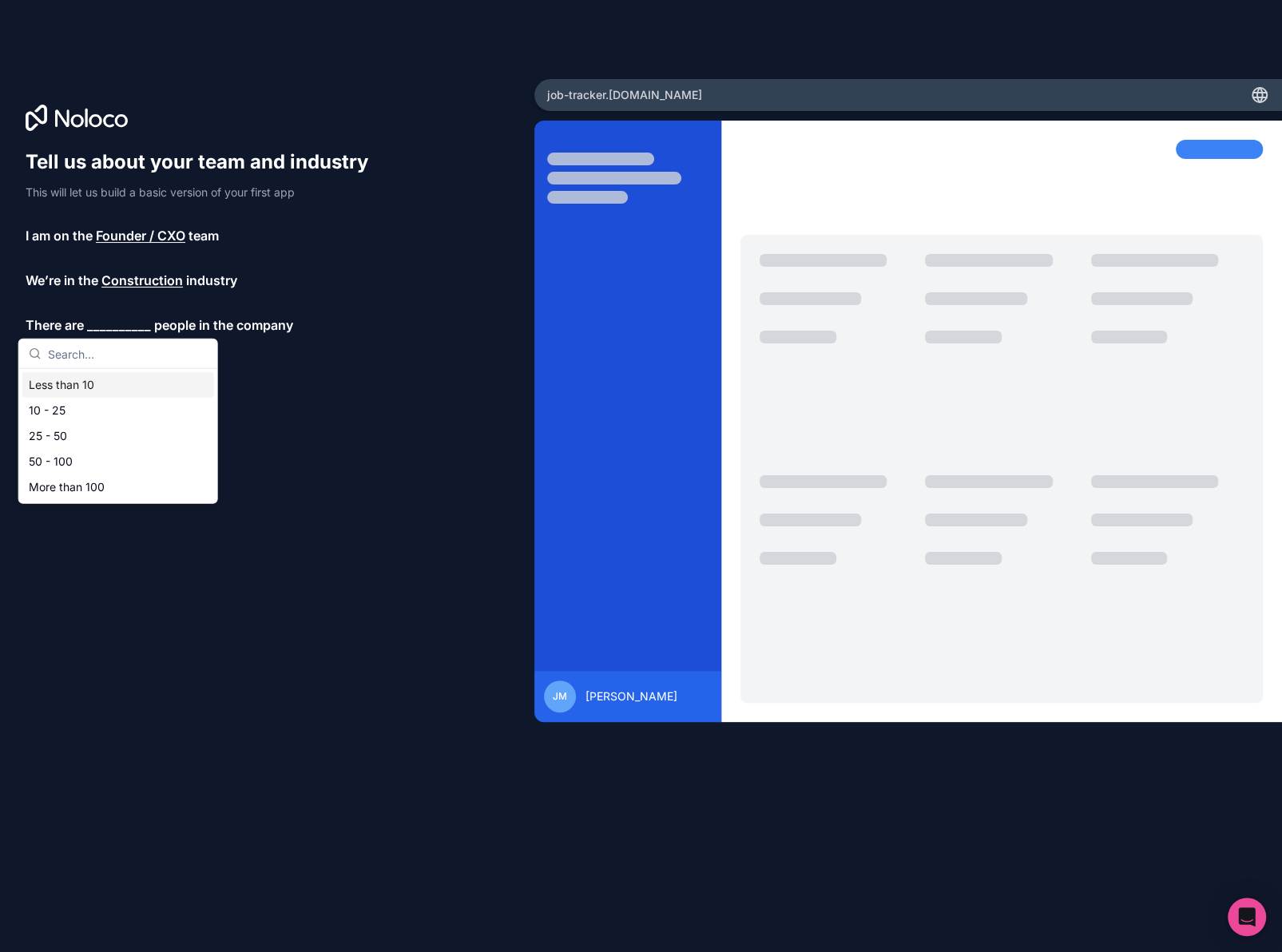
click at [99, 385] on div "Less than 10" at bounding box center [118, 384] width 192 height 26
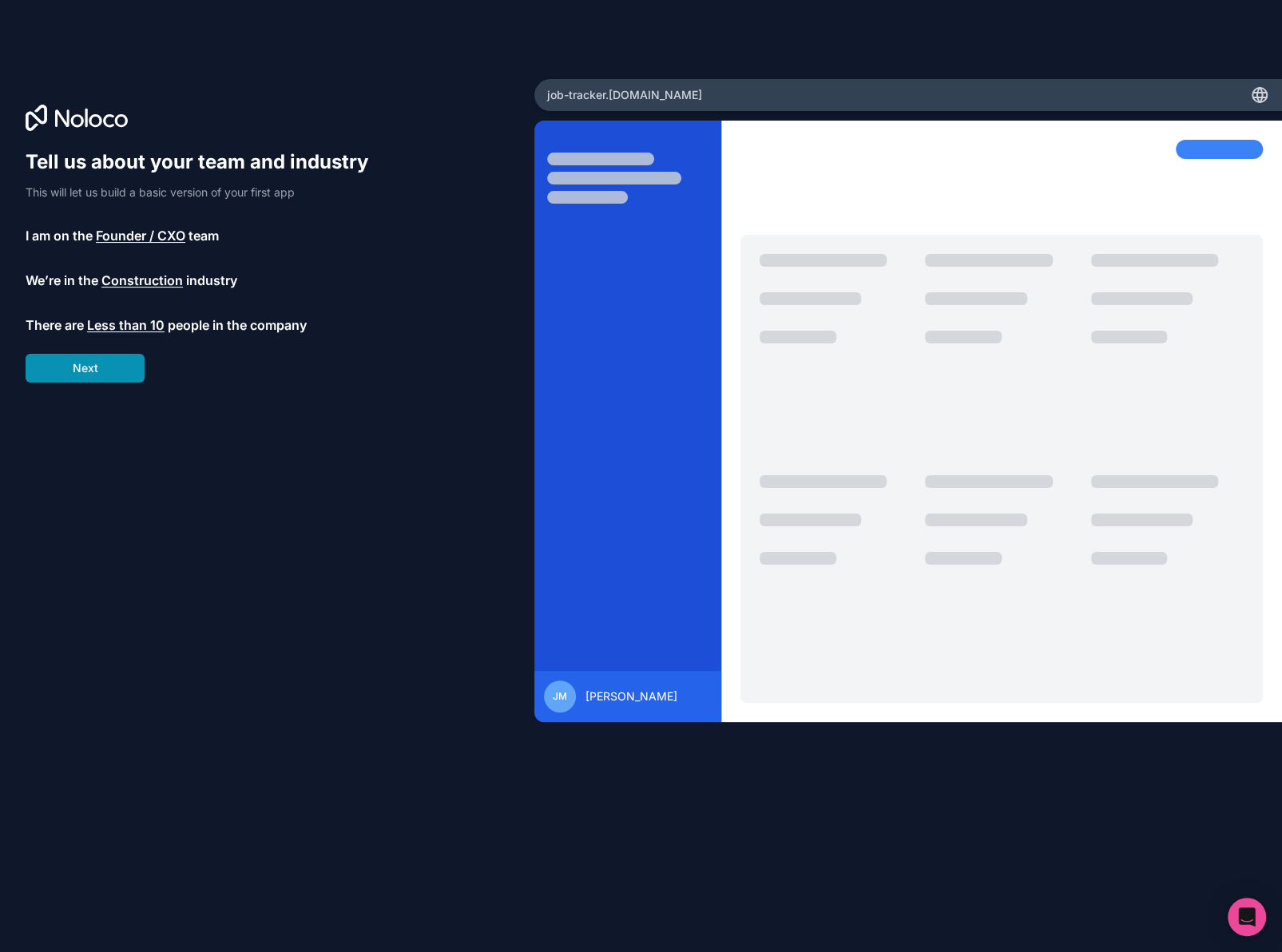
click at [111, 366] on button "Next" at bounding box center [85, 368] width 119 height 29
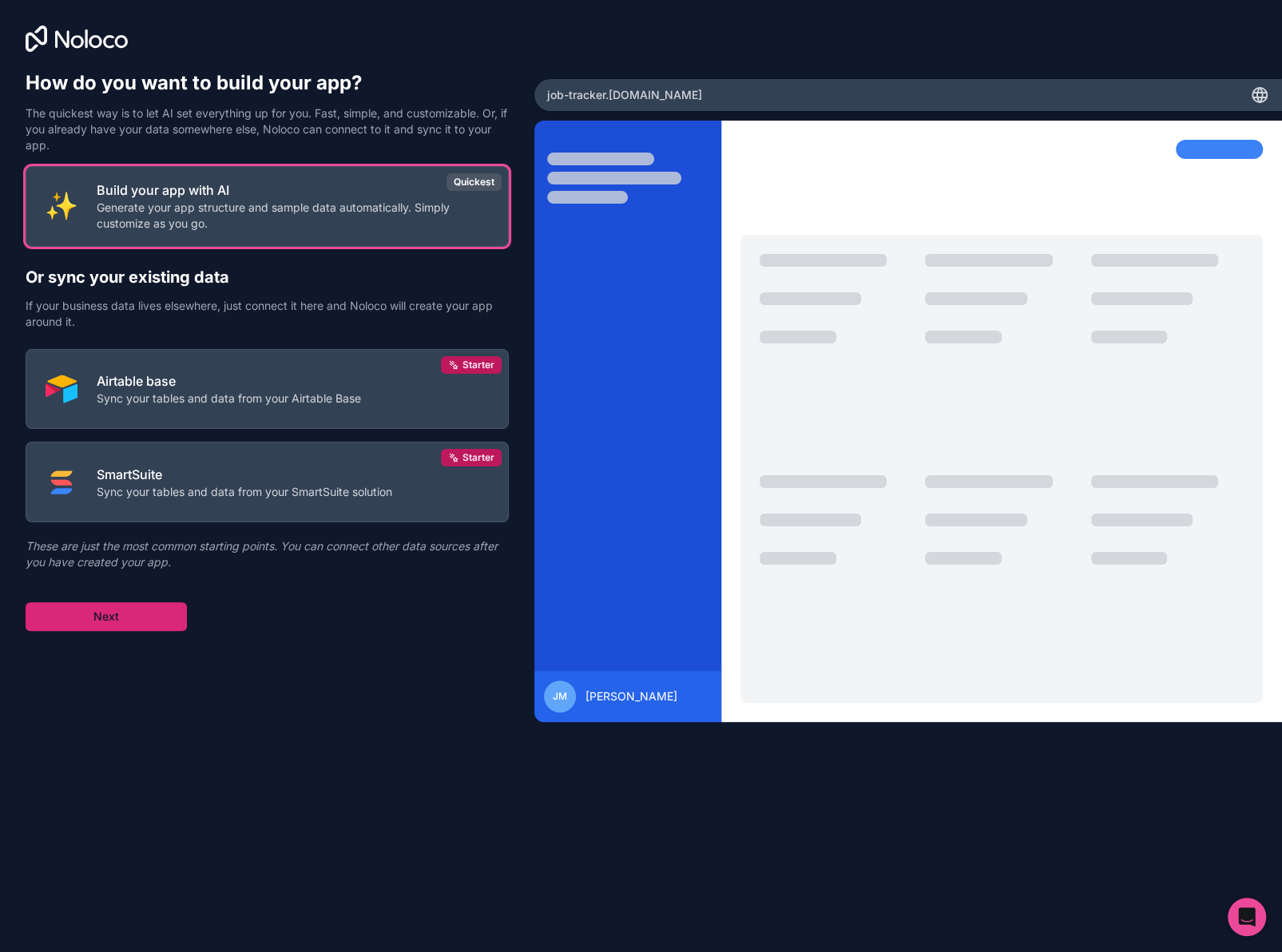
click at [103, 619] on button "Next" at bounding box center [106, 616] width 161 height 29
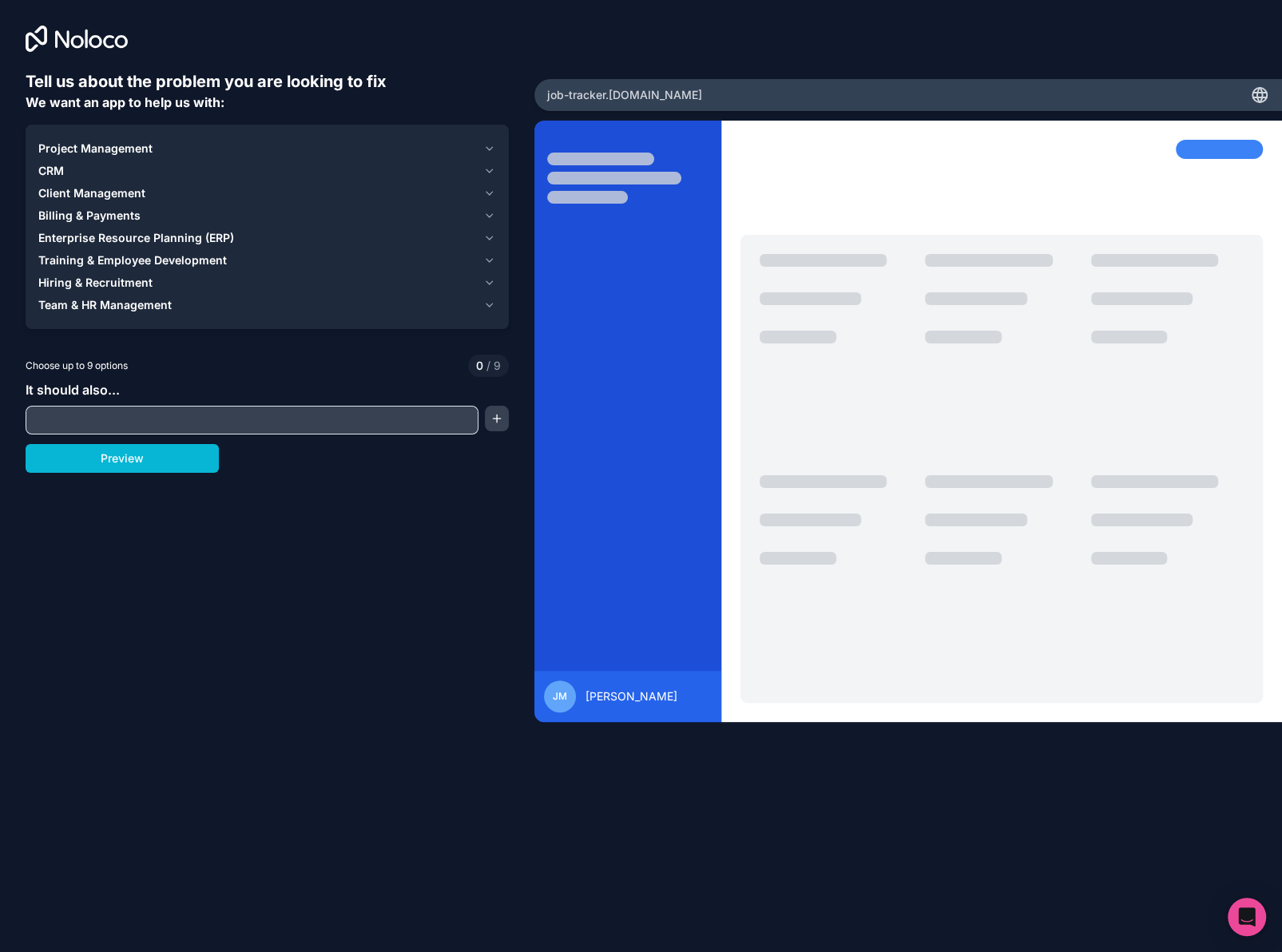
click at [144, 149] on span "Project Management" at bounding box center [95, 149] width 114 height 16
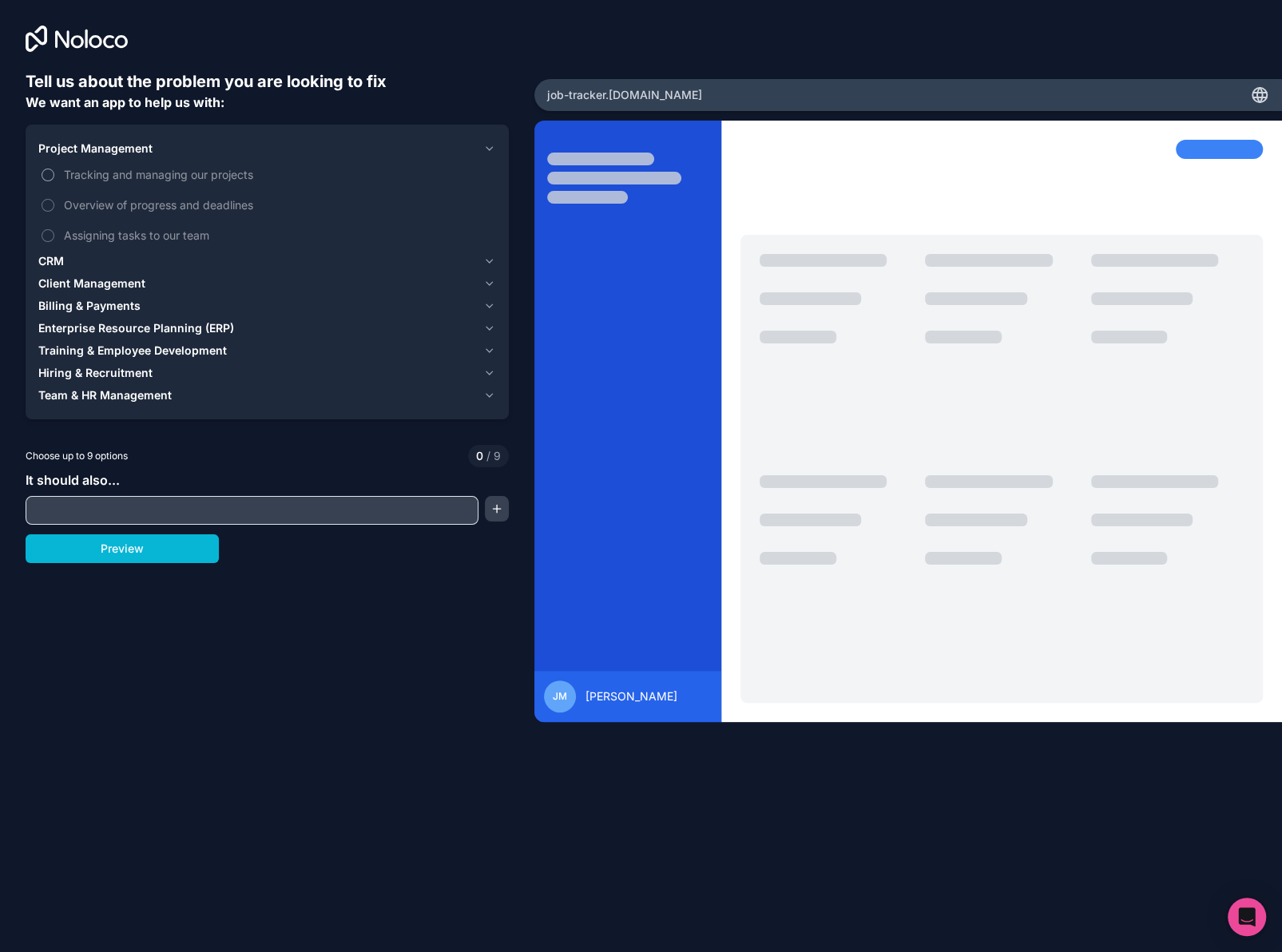
click at [45, 169] on button "Tracking and managing our projects" at bounding box center [48, 175] width 12 height 12
click at [46, 203] on button "Overview of progress and deadlines" at bounding box center [48, 205] width 12 height 12
click at [46, 234] on button "Assigning tasks to our team" at bounding box center [48, 235] width 12 height 12
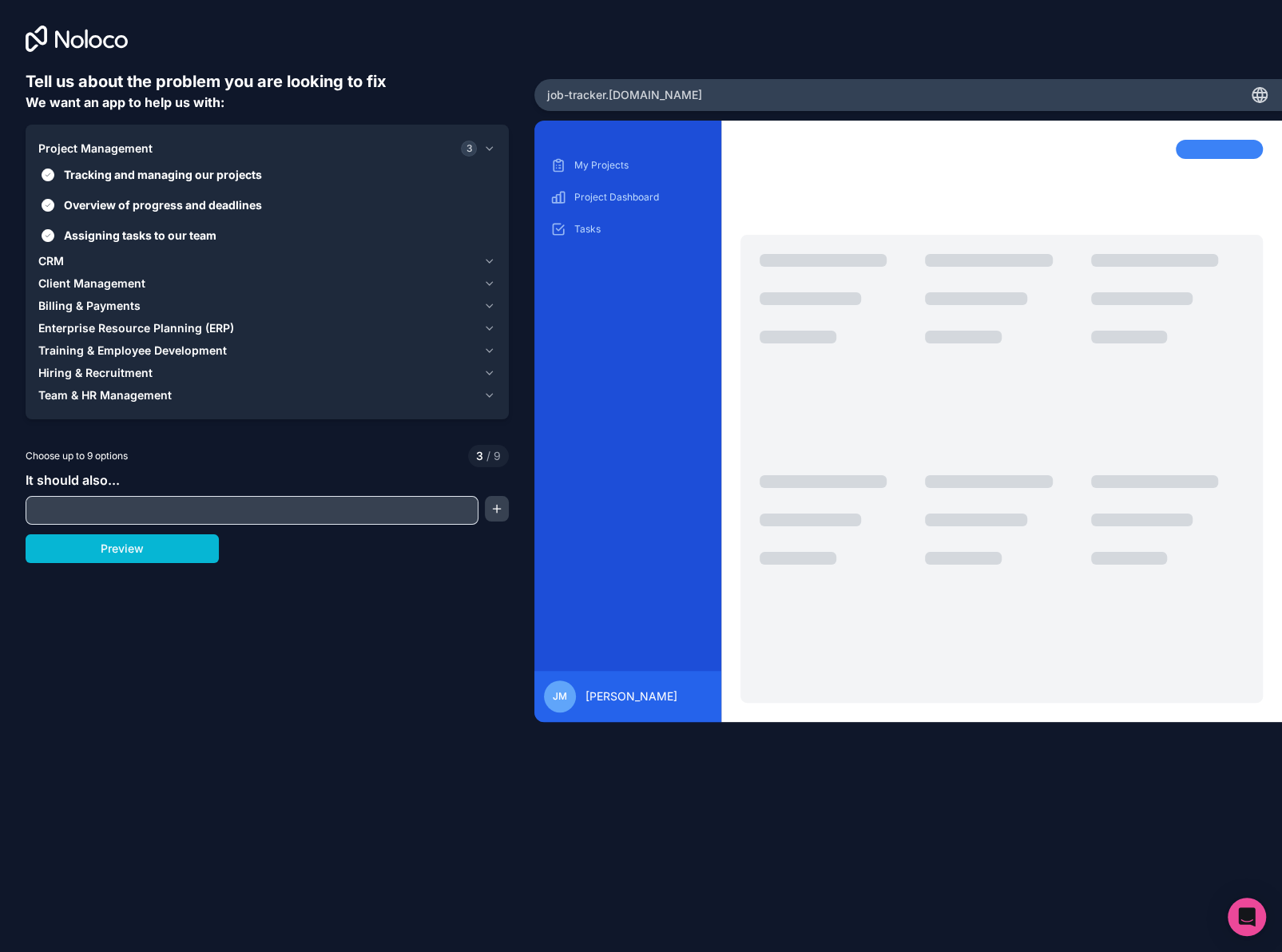
click at [53, 257] on span "CRM" at bounding box center [51, 261] width 26 height 16
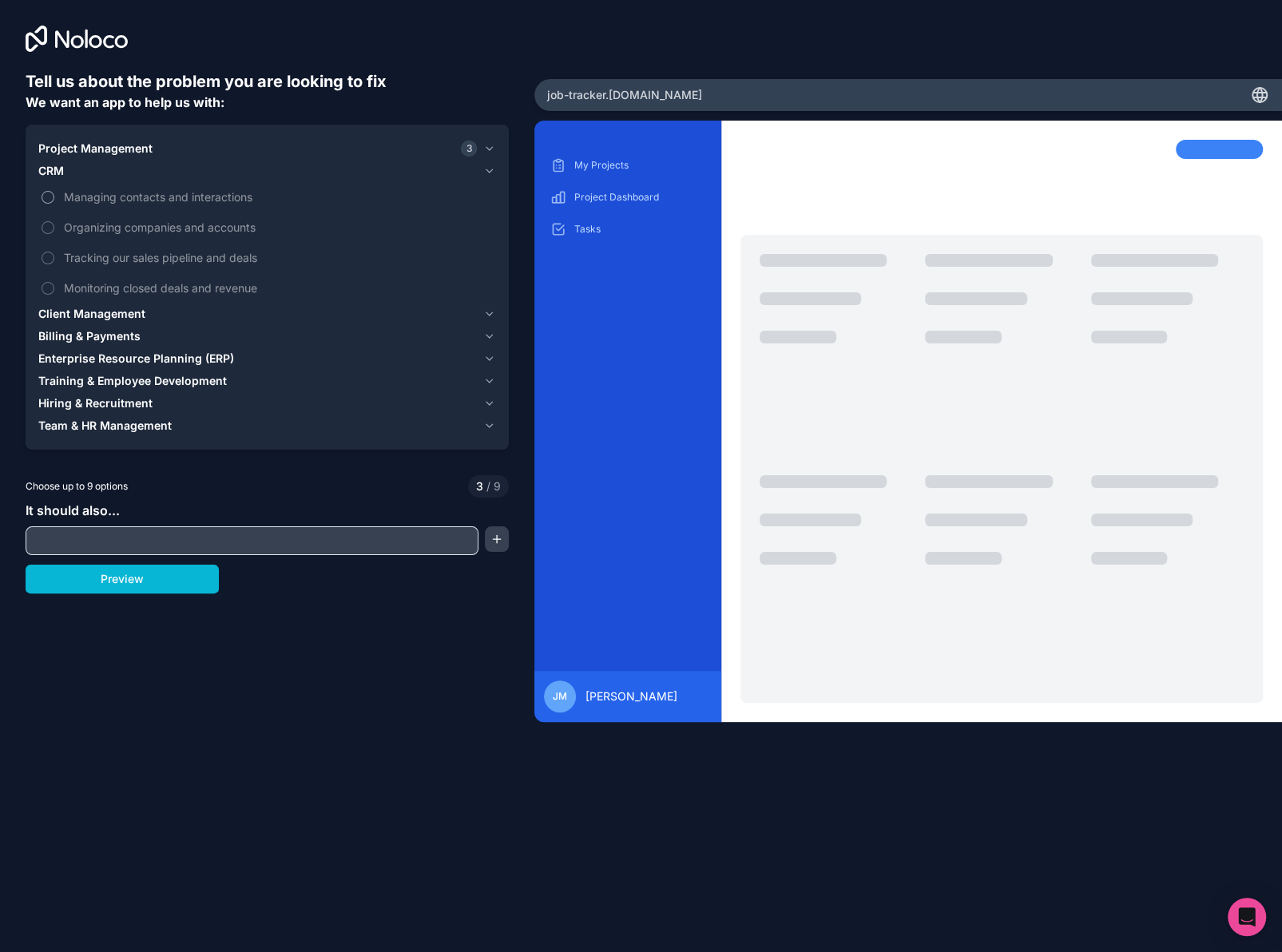
click at [50, 194] on button "Managing contacts and interactions" at bounding box center [48, 197] width 12 height 12
click at [43, 229] on button "Organizing companies and accounts" at bounding box center [48, 227] width 12 height 12
click at [81, 312] on span "Client Management" at bounding box center [92, 314] width 107 height 16
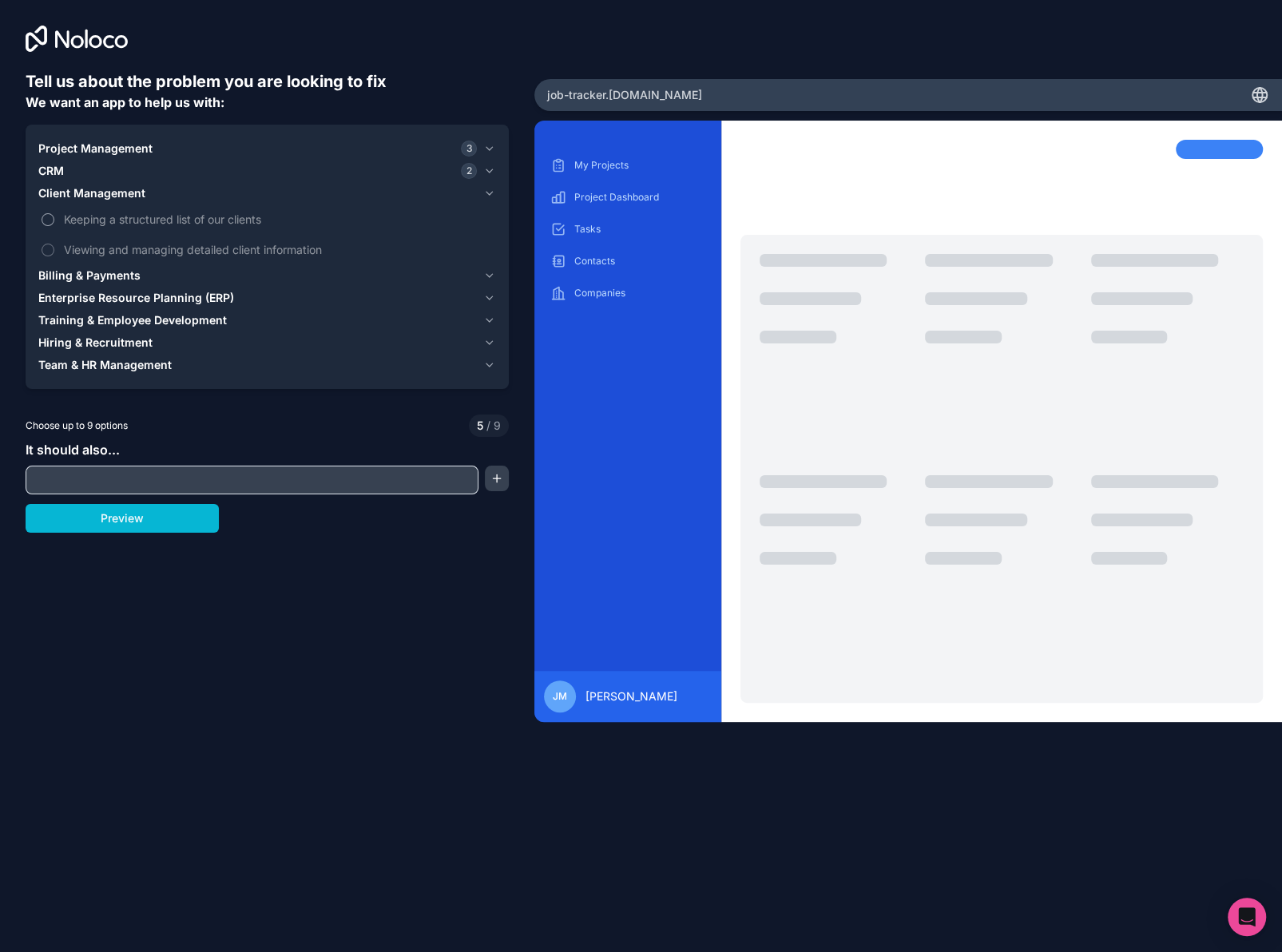
click at [50, 223] on button "Keeping a structured list of our clients" at bounding box center [48, 219] width 12 height 12
click at [47, 255] on button "Viewing and managing detailed client information" at bounding box center [48, 250] width 12 height 12
click at [50, 277] on span "Billing & Payments" at bounding box center [89, 275] width 103 height 16
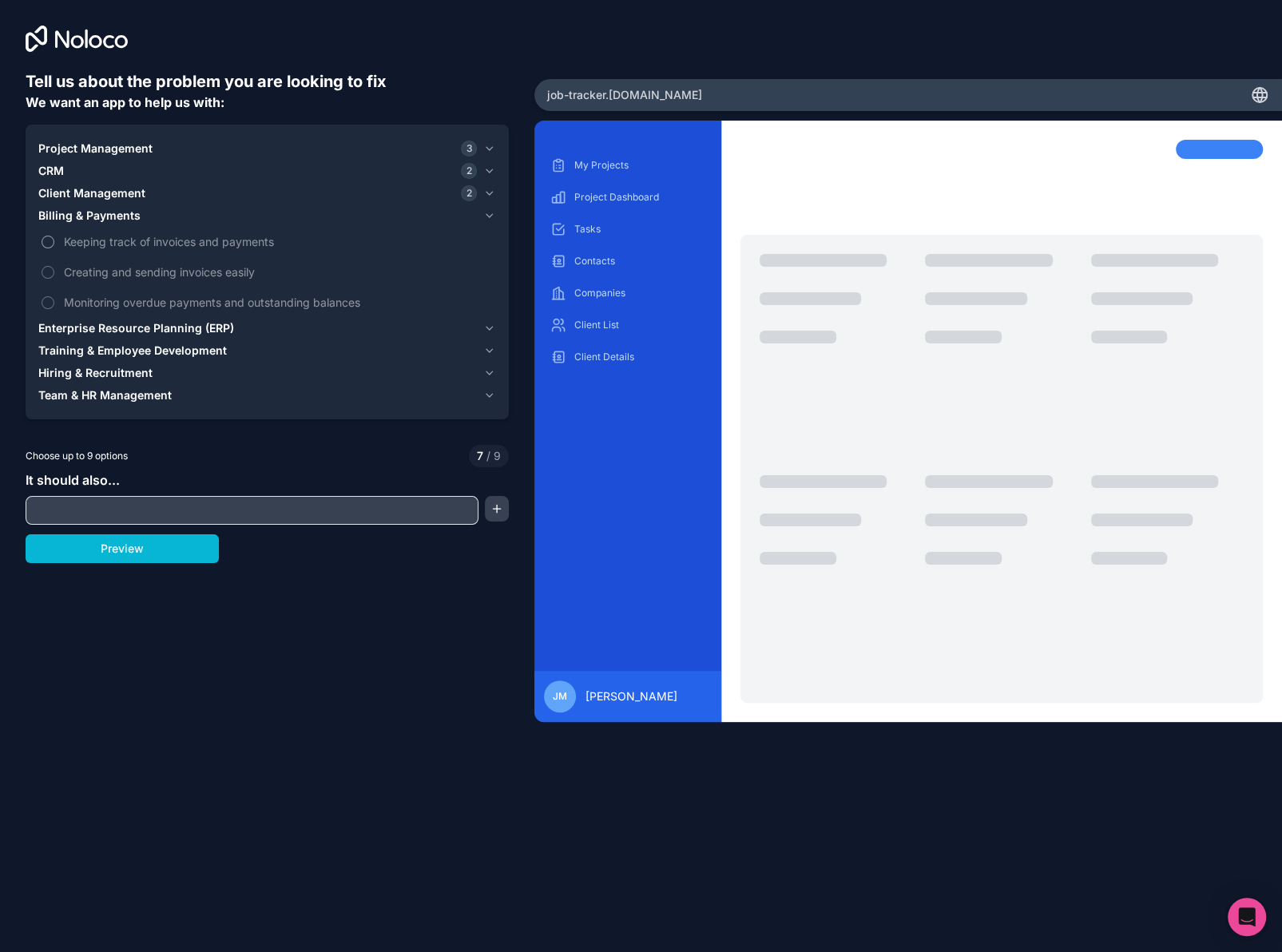
click at [45, 242] on button "Keeping track of invoices and payments" at bounding box center [48, 242] width 12 height 12
click at [49, 274] on button "Creating and sending invoices easily" at bounding box center [48, 272] width 12 height 12
click at [68, 326] on span "Enterprise Resource Planning (ERP)" at bounding box center [136, 328] width 195 height 16
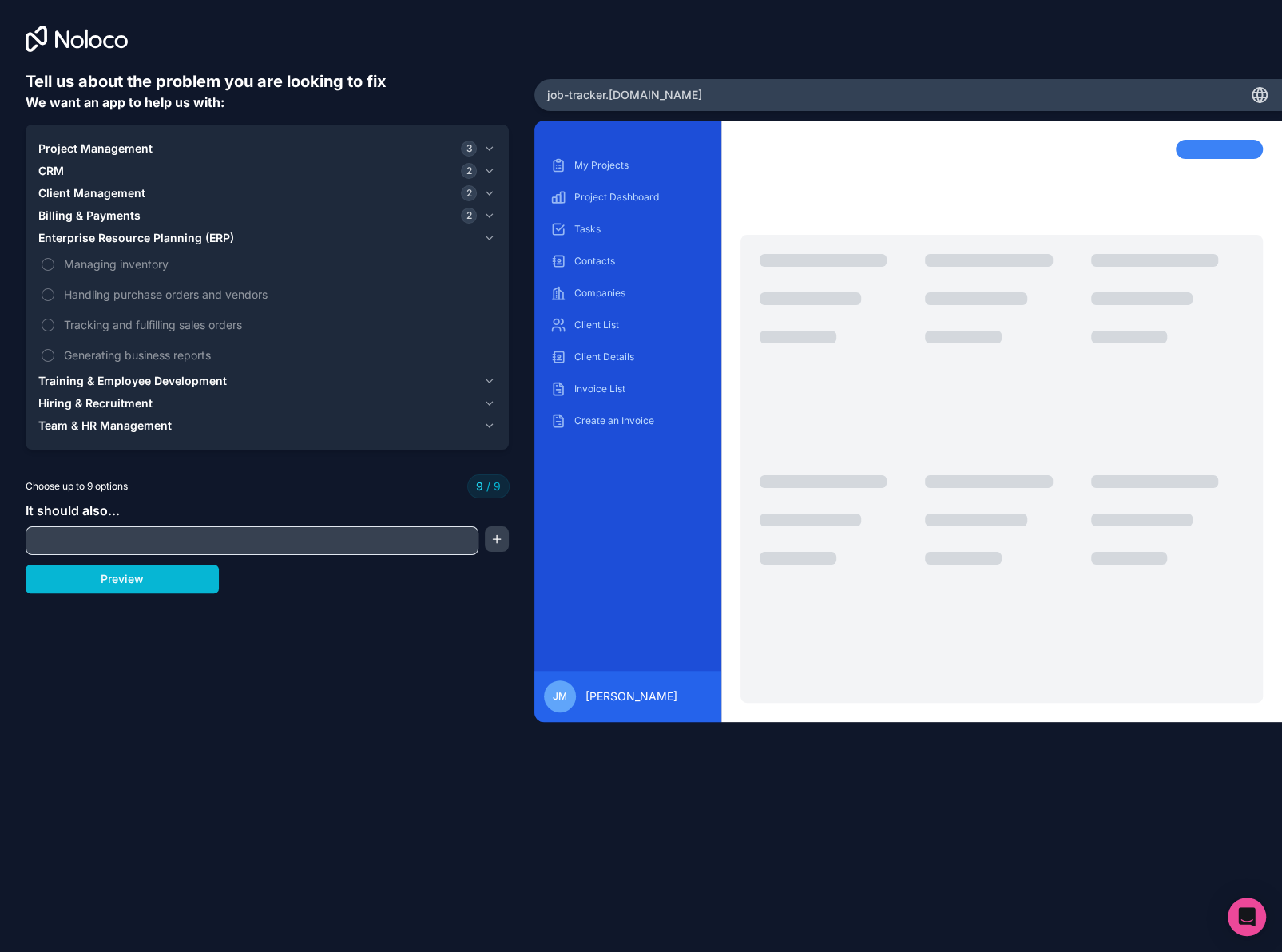
click at [127, 242] on span "Enterprise Resource Planning (ERP)" at bounding box center [136, 238] width 195 height 16
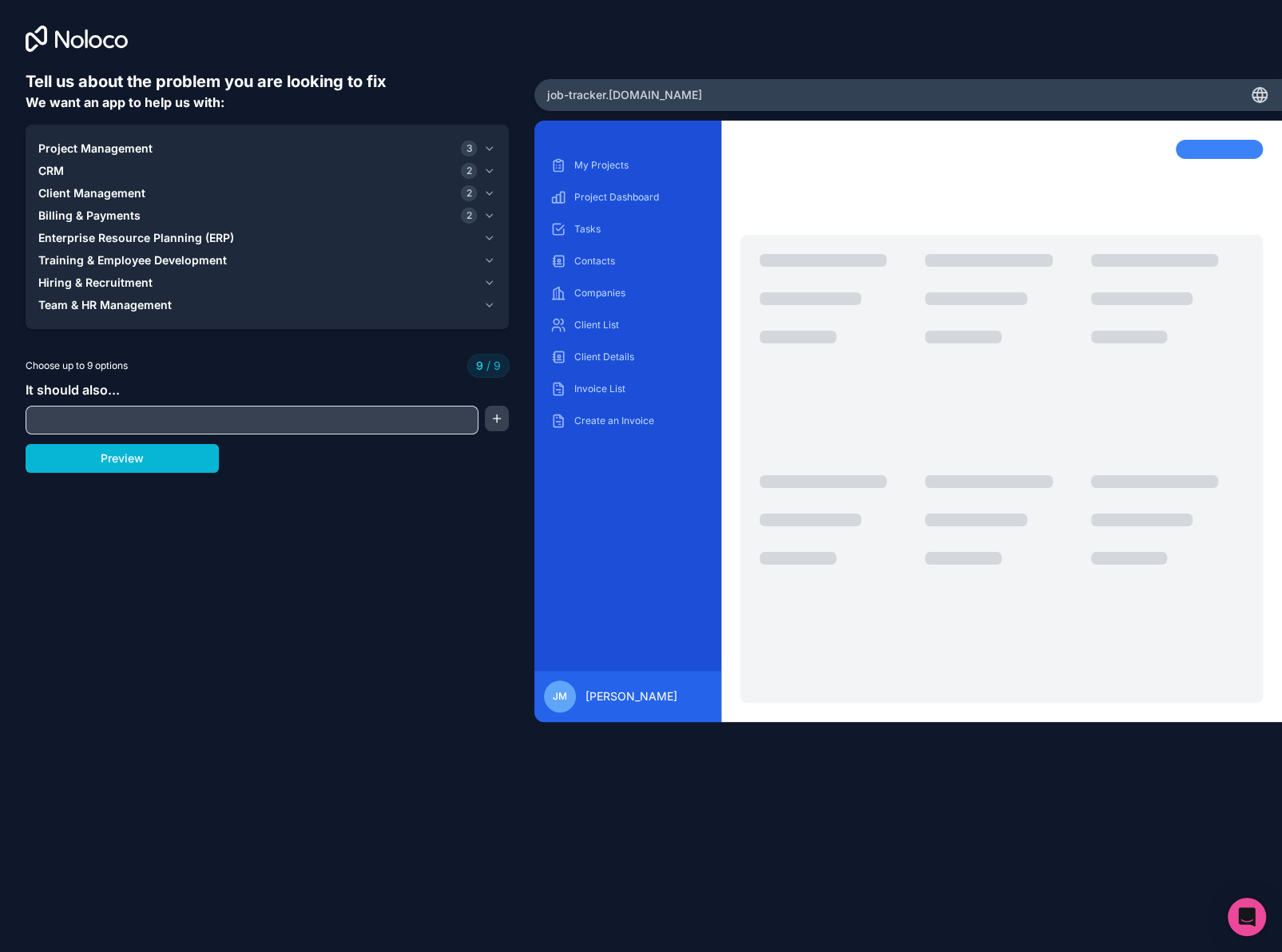
click at [146, 308] on span "Team & HR Management" at bounding box center [105, 305] width 134 height 16
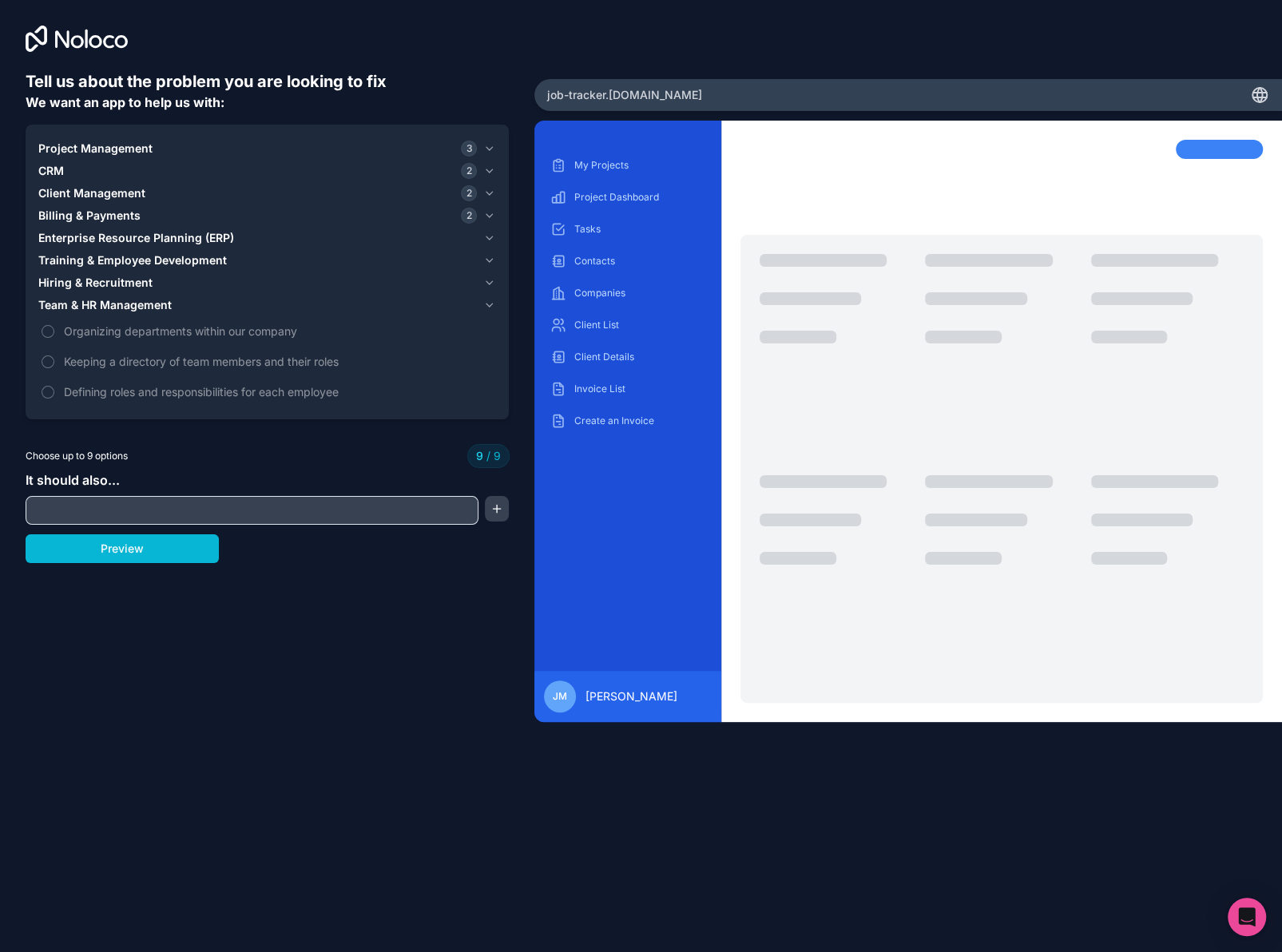
click at [157, 147] on div "Project Management 3" at bounding box center [258, 149] width 439 height 16
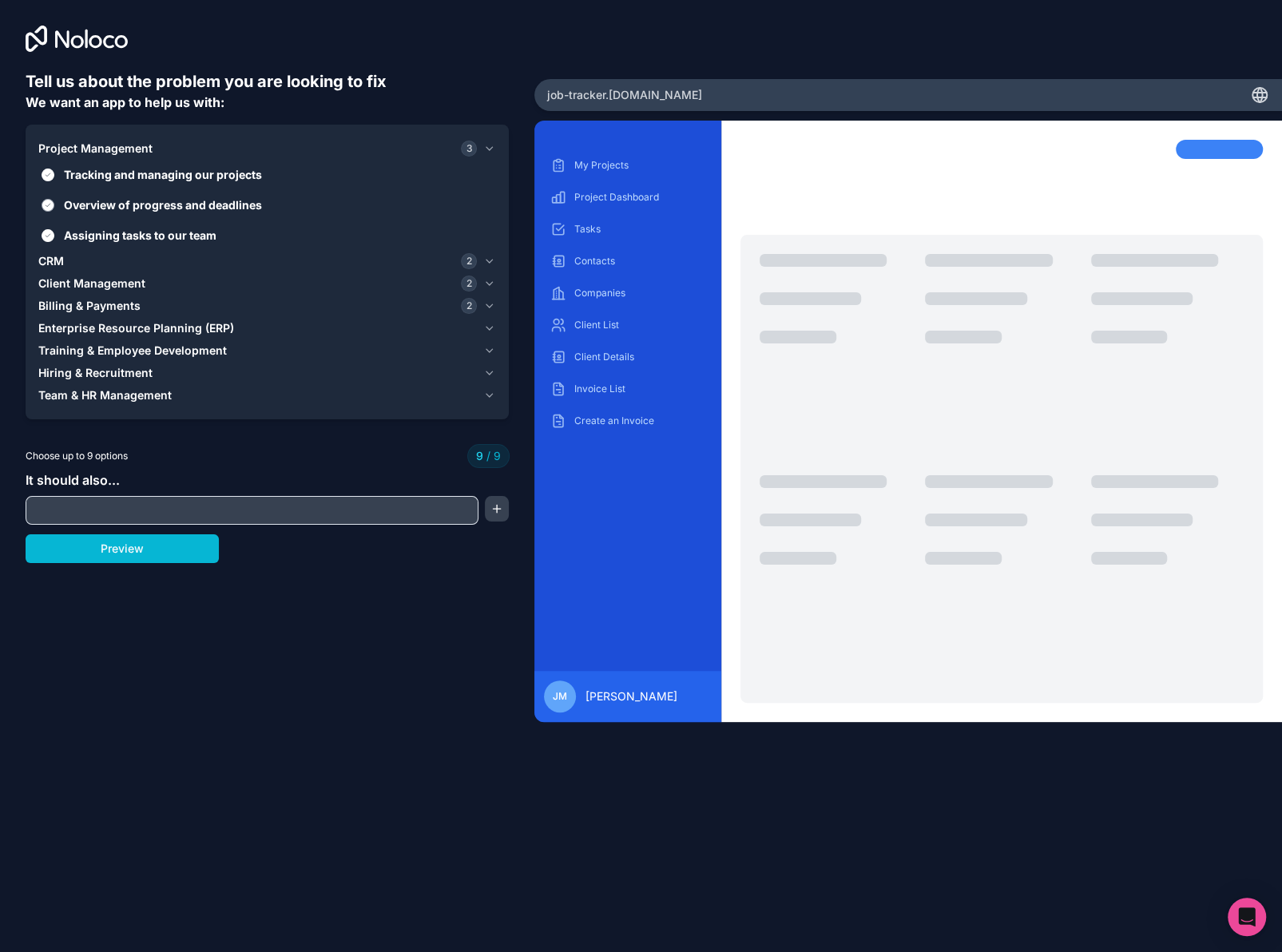
click at [42, 203] on button "Overview of progress and deadlines" at bounding box center [48, 205] width 12 height 12
click at [49, 239] on button "Assigning tasks to our team" at bounding box center [48, 235] width 12 height 12
click at [49, 253] on span "CRM" at bounding box center [51, 261] width 26 height 16
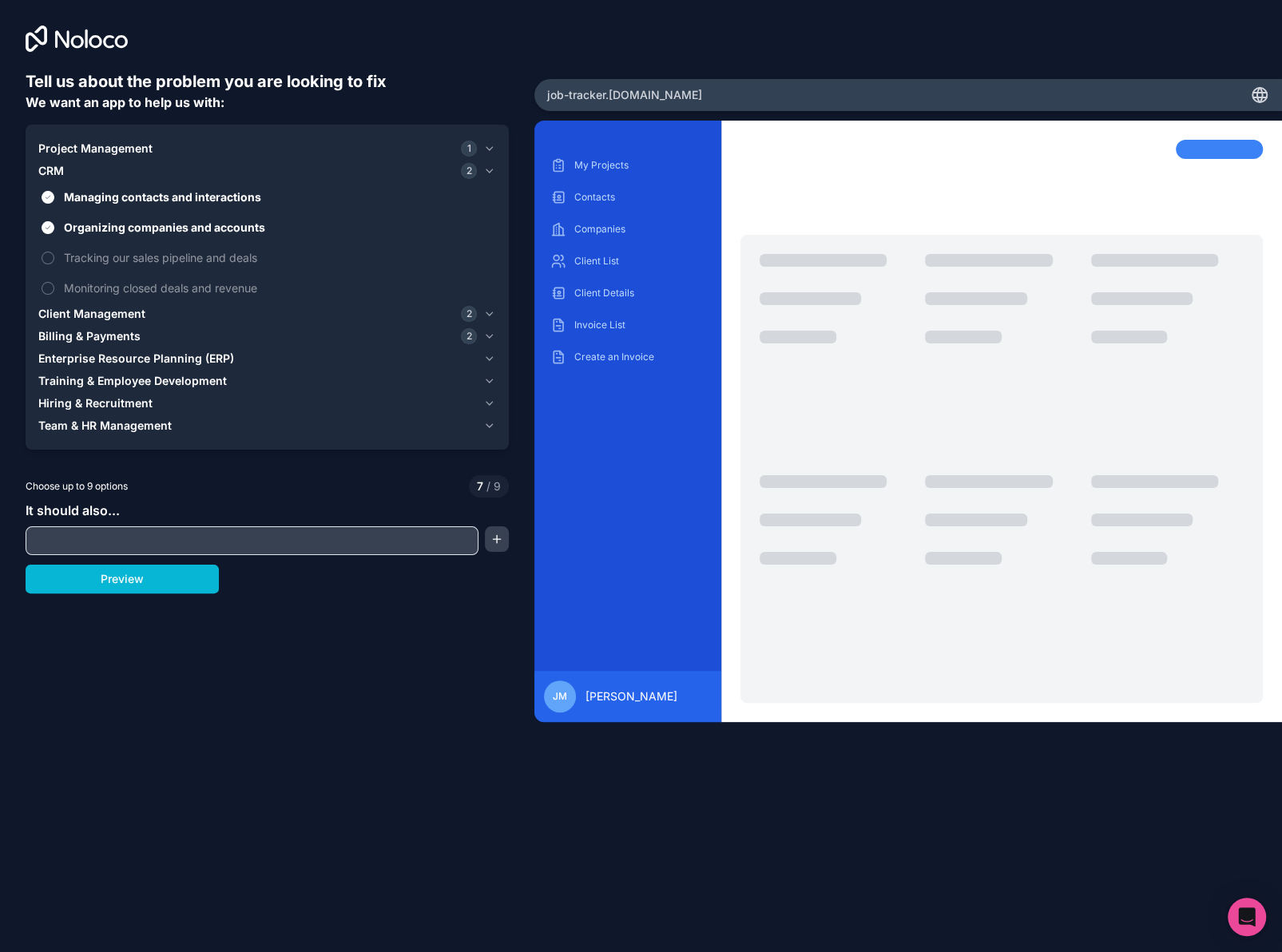
click at [80, 306] on span "Client Management" at bounding box center [92, 314] width 107 height 16
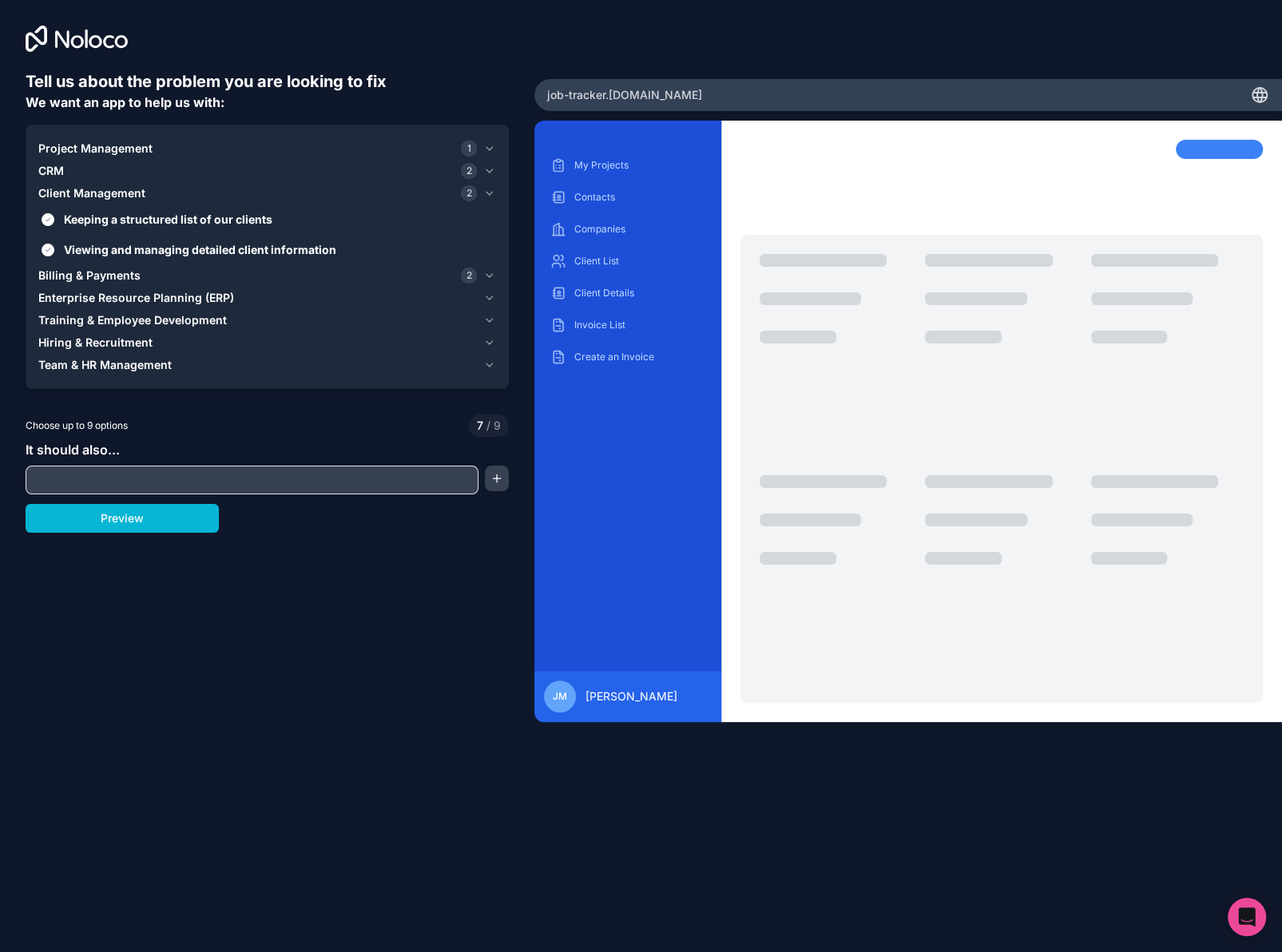
click at [59, 160] on button "CRM 2" at bounding box center [267, 170] width 457 height 22
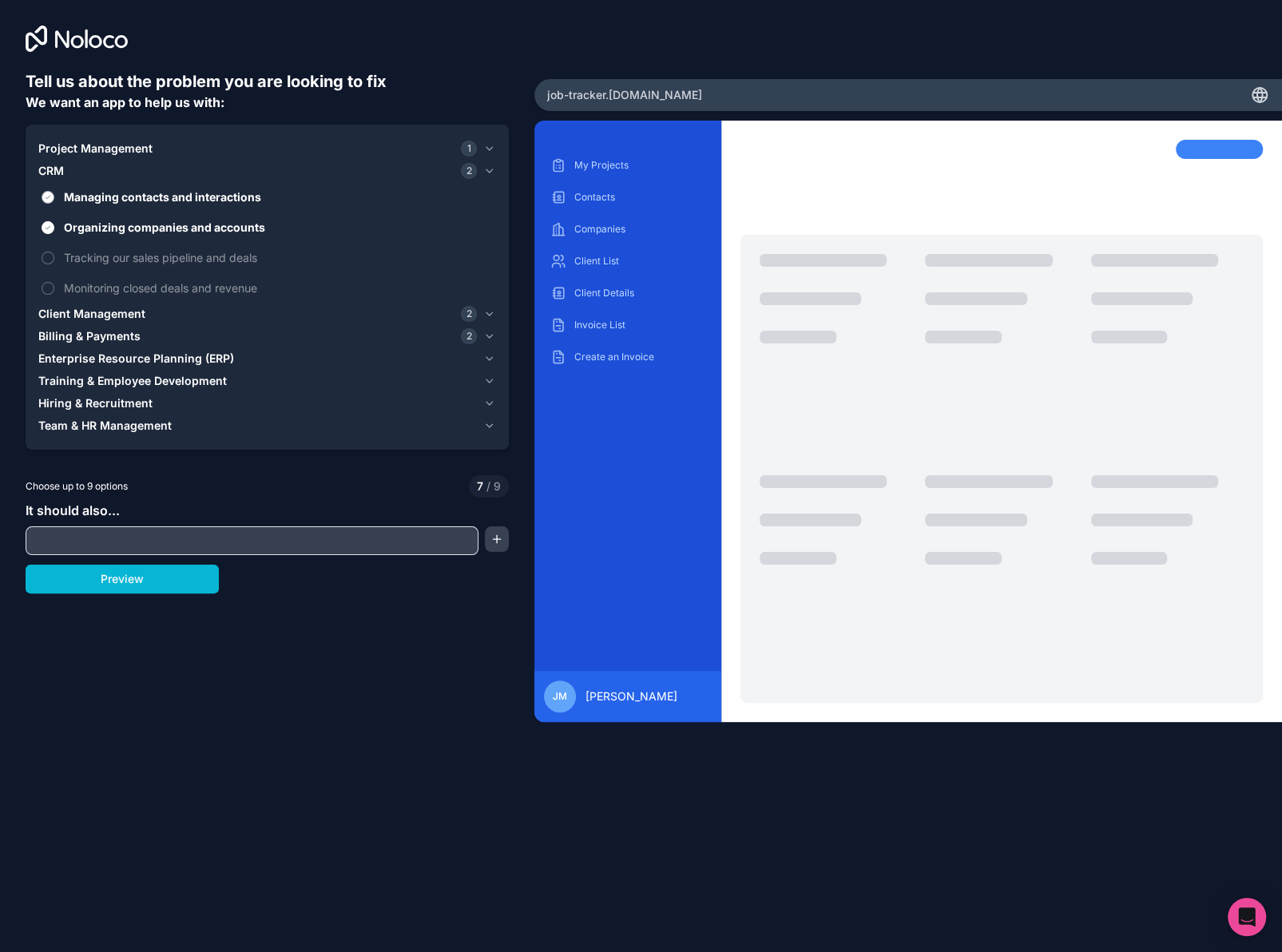
click at [46, 201] on button "Managing contacts and interactions" at bounding box center [48, 197] width 12 height 12
click at [48, 226] on button "Organizing companies and accounts" at bounding box center [48, 227] width 12 height 12
click at [56, 307] on span "Client Management" at bounding box center [92, 314] width 107 height 16
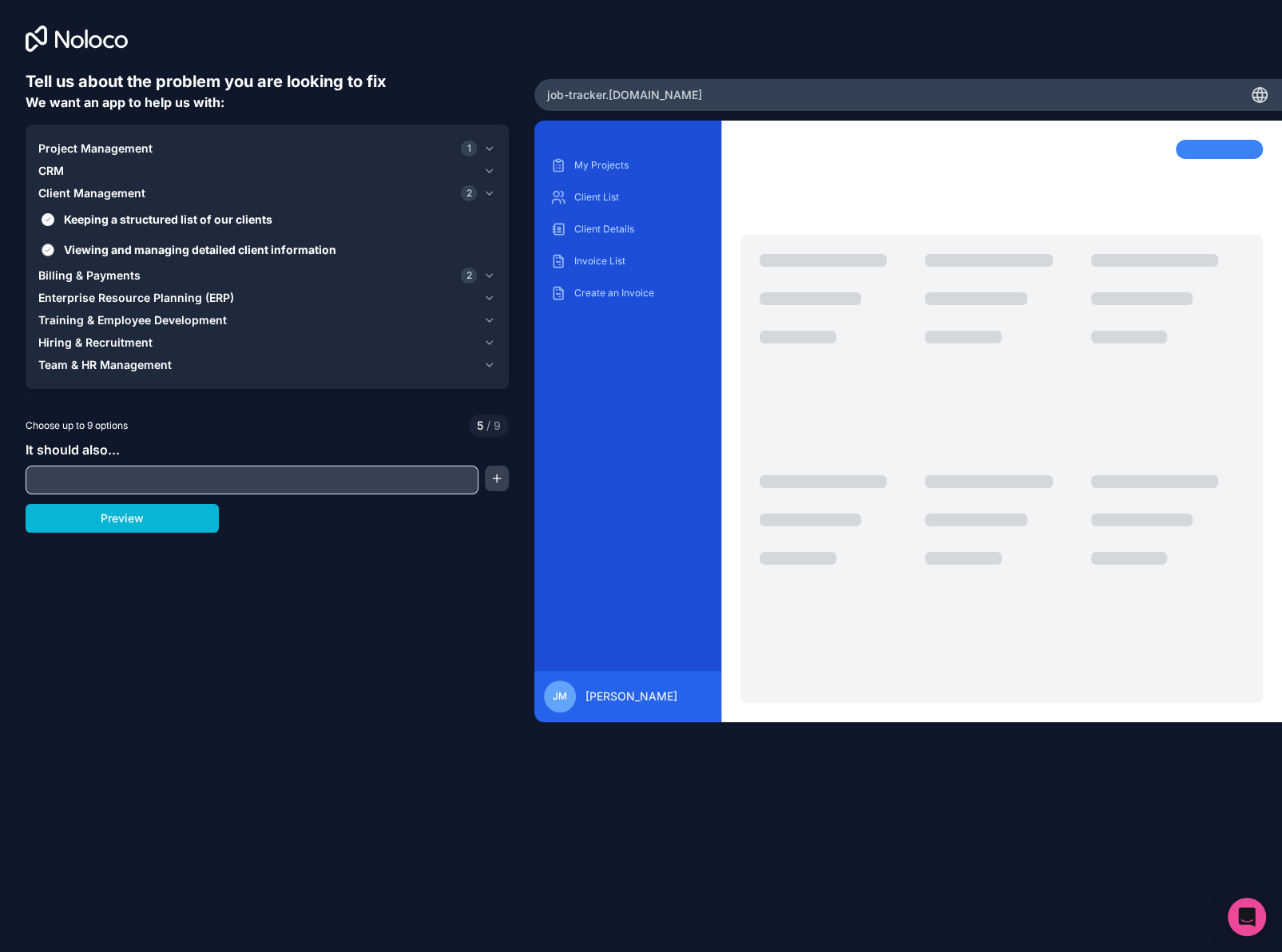
click at [45, 243] on button "Viewing and managing detailed client information" at bounding box center [48, 250] width 12 height 12
click at [50, 263] on label "Viewing and managing detailed client information" at bounding box center [267, 249] width 457 height 29
click at [50, 257] on button "Viewing and managing detailed client information" at bounding box center [48, 250] width 12 height 12
click at [45, 250] on button "Viewing and managing detailed client information" at bounding box center [48, 250] width 12 height 12
click at [58, 272] on span "Billing & Payments" at bounding box center [89, 275] width 103 height 16
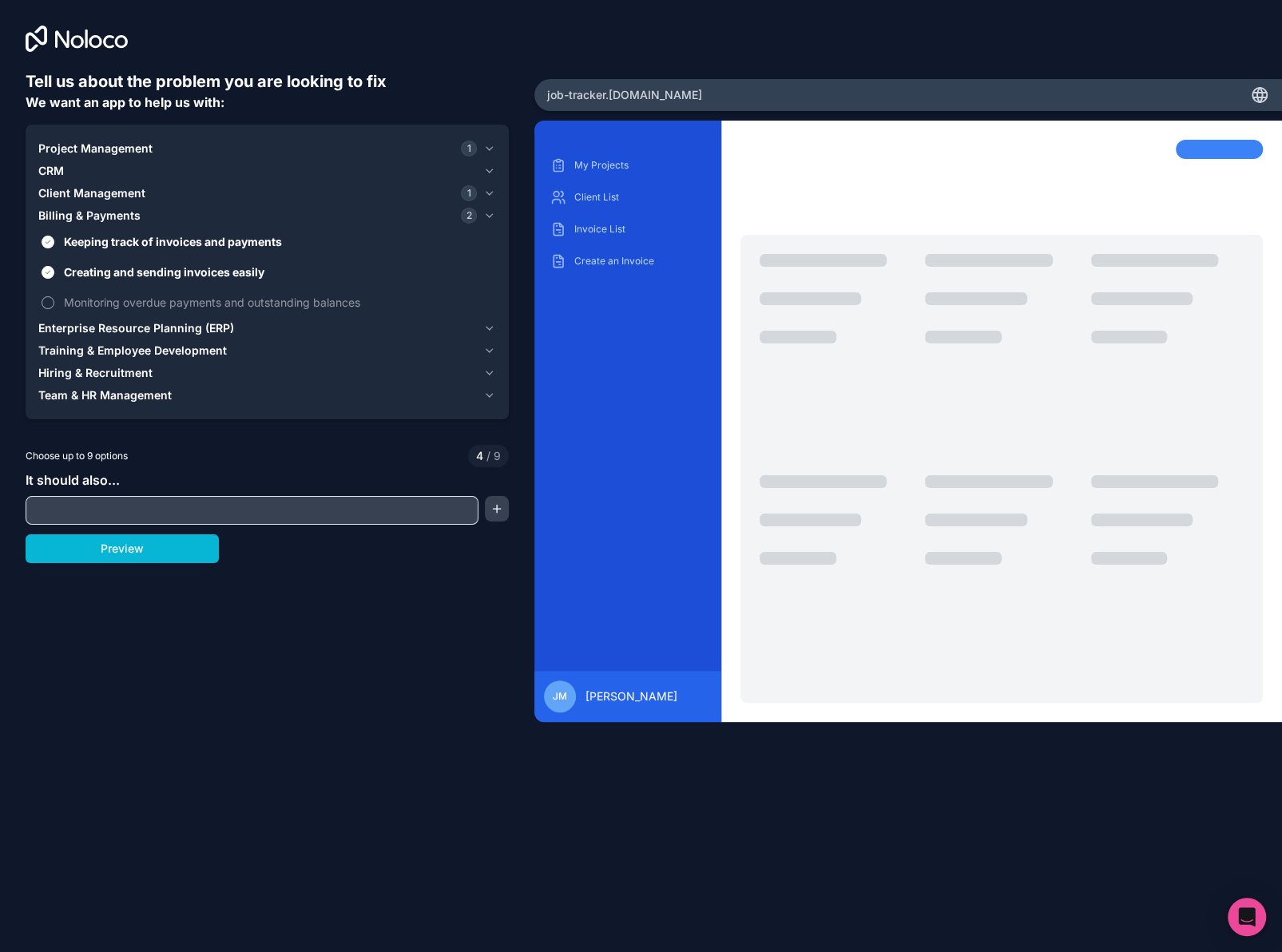
click at [51, 300] on button "Monitoring overdue payments and outstanding balances" at bounding box center [48, 302] width 12 height 12
click at [86, 317] on button "Enterprise Resource Planning (ERP)" at bounding box center [267, 328] width 457 height 22
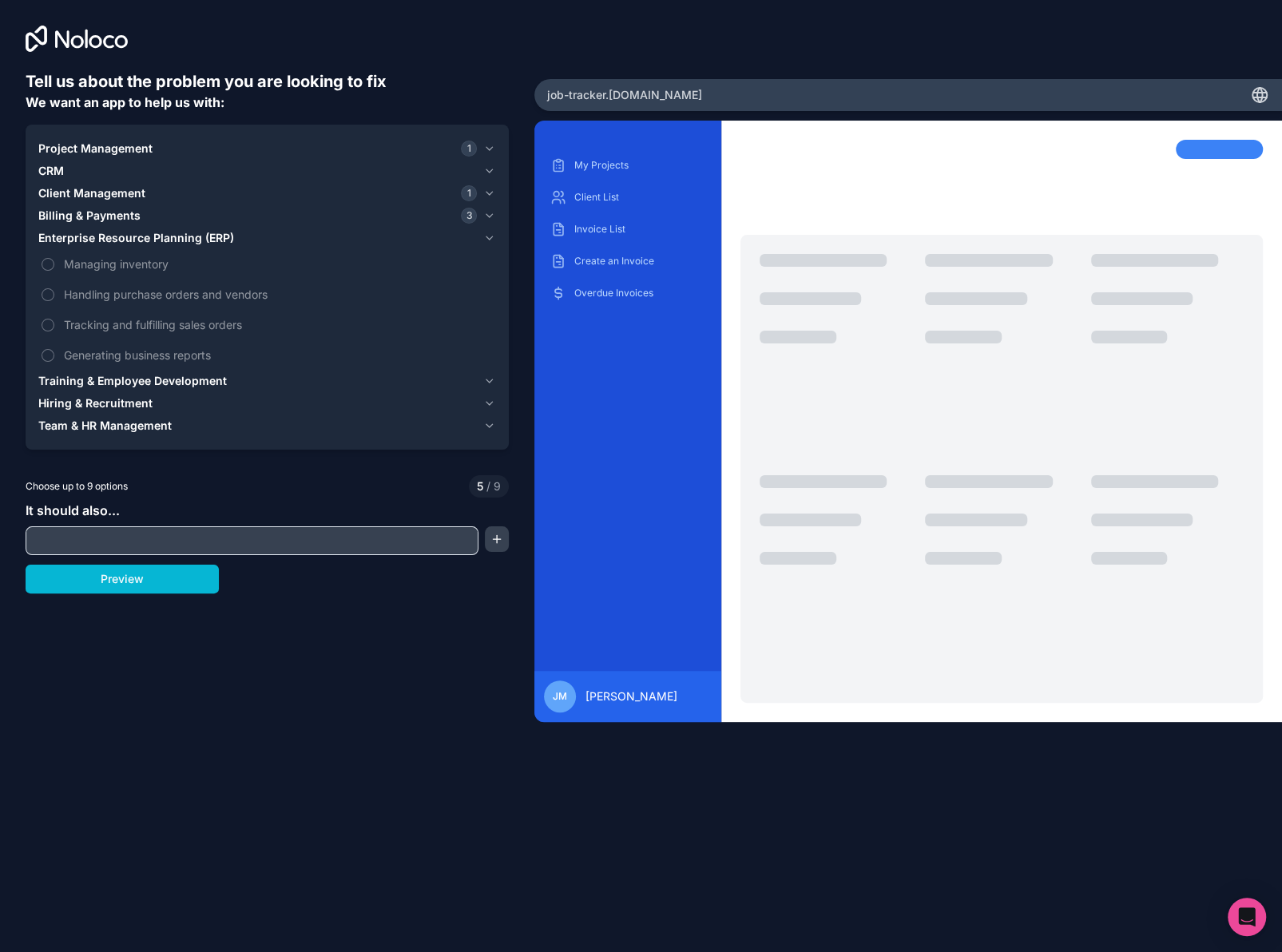
click at [74, 423] on span "Team & HR Management" at bounding box center [105, 425] width 134 height 16
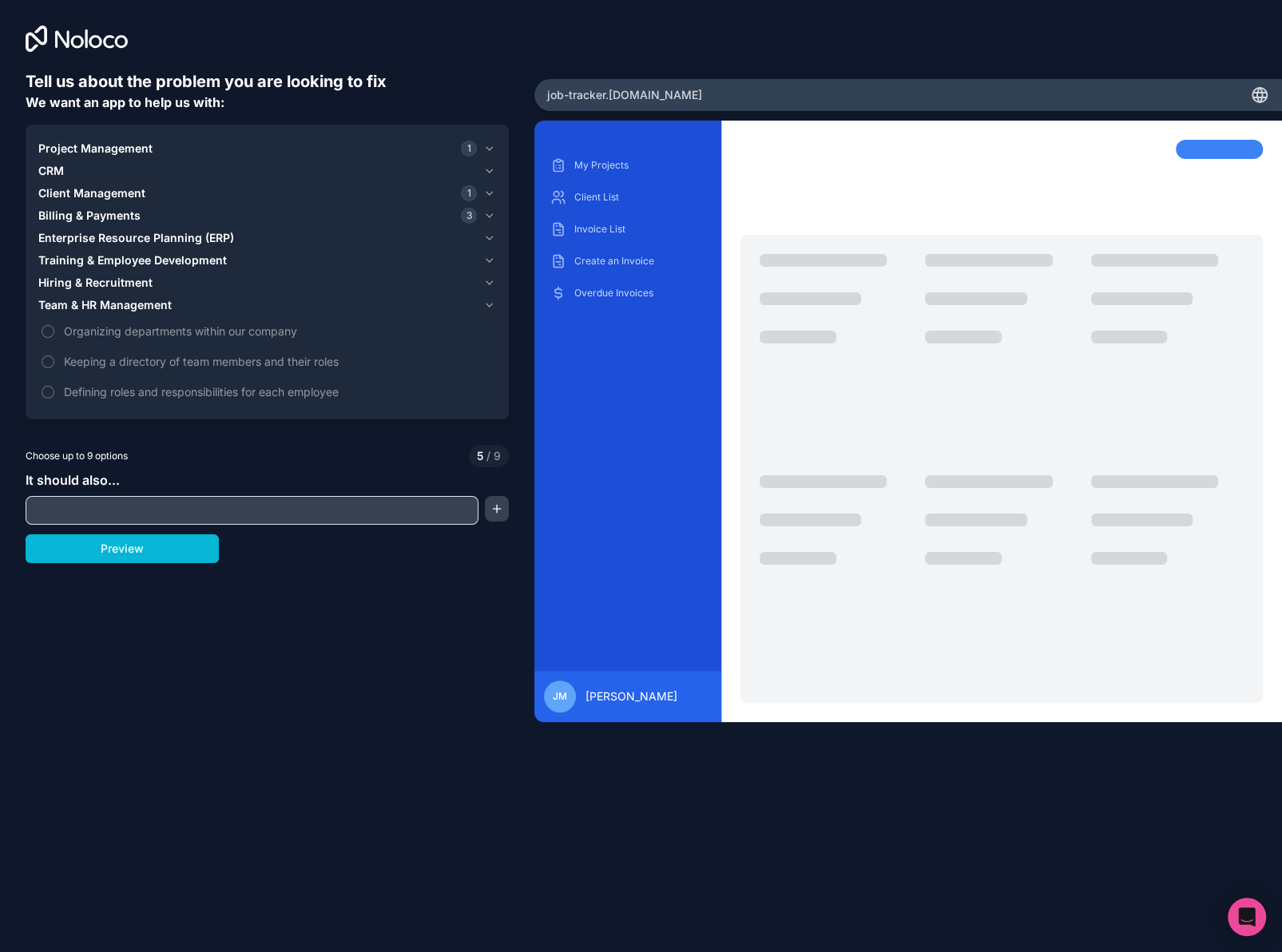
click at [98, 275] on span "Hiring & Recruitment" at bounding box center [95, 283] width 114 height 16
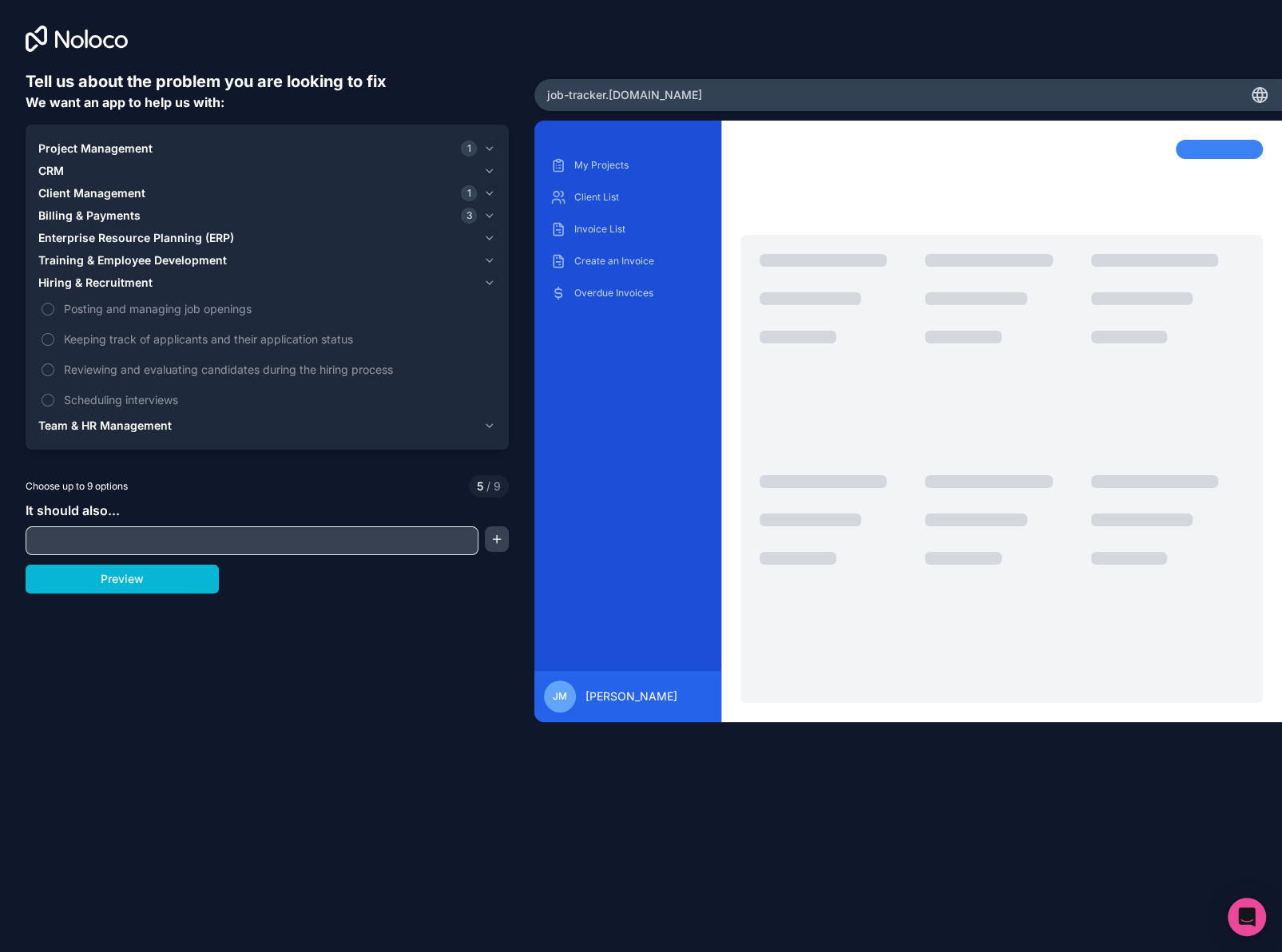
click at [184, 260] on span "Training & Employee Development" at bounding box center [132, 260] width 188 height 16
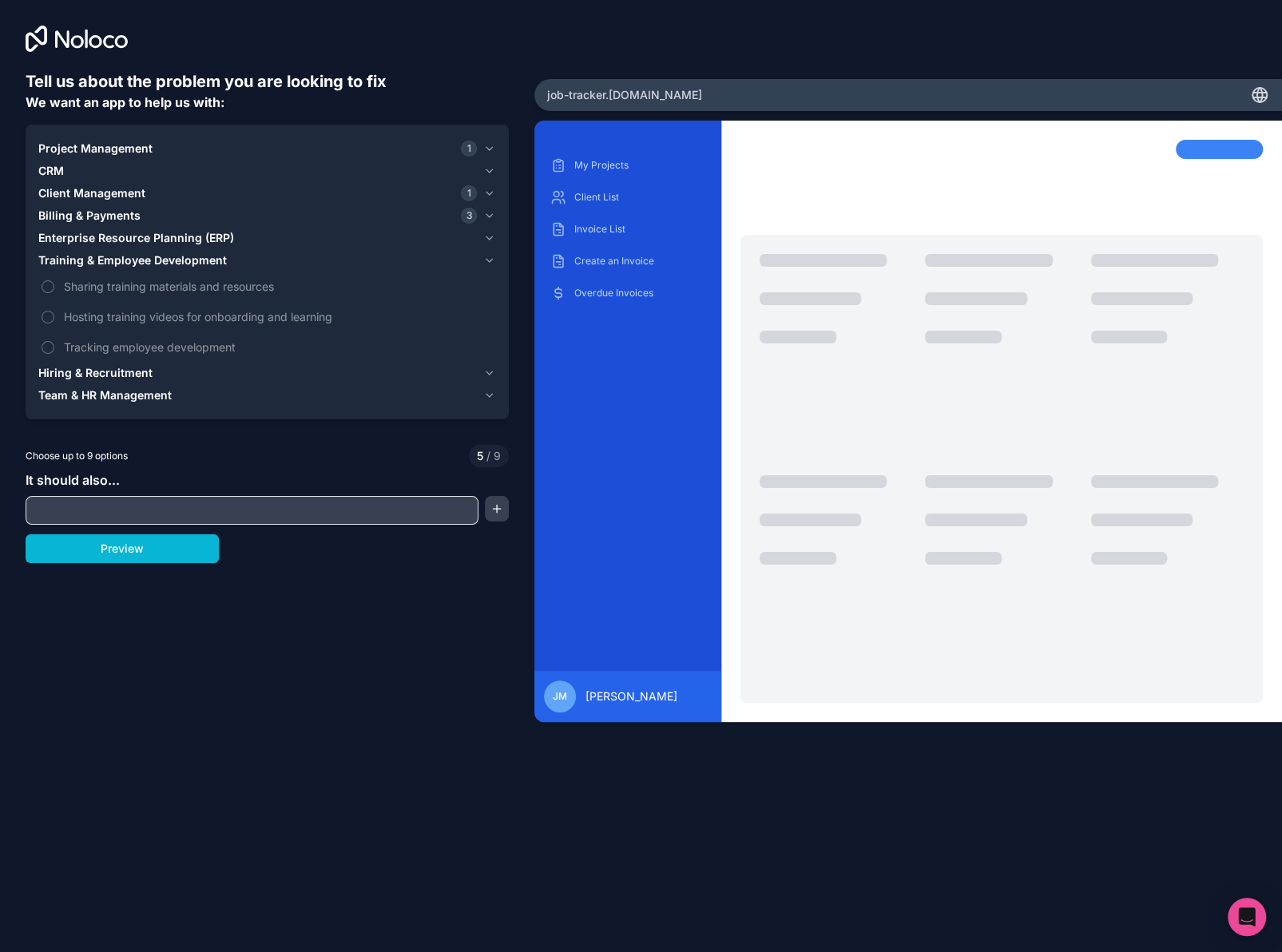
click at [160, 240] on span "Enterprise Resource Planning (ERP)" at bounding box center [136, 238] width 195 height 16
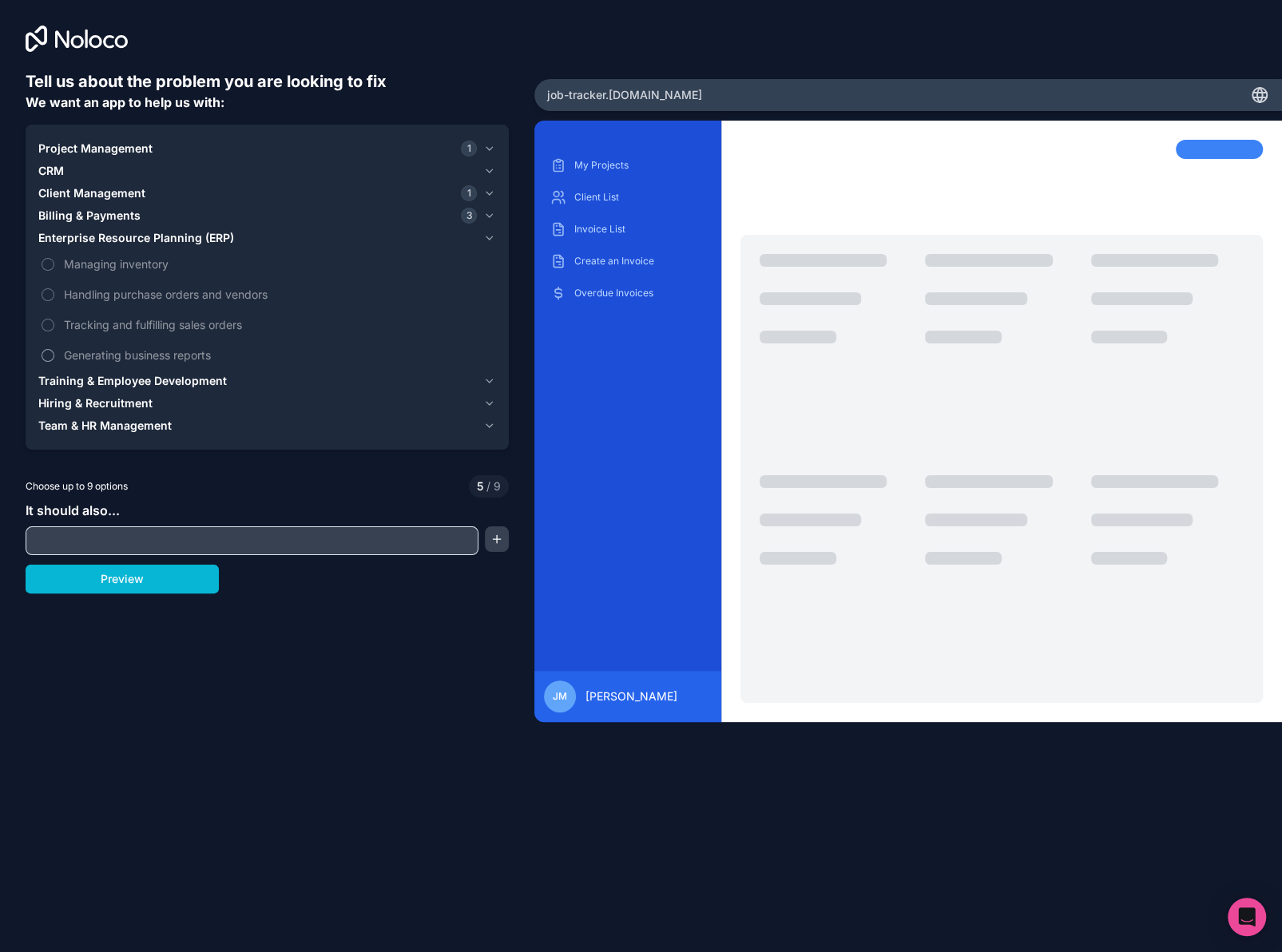
click at [48, 356] on button "Generating business reports" at bounding box center [48, 355] width 12 height 12
click at [119, 212] on span "Billing & Payments" at bounding box center [89, 216] width 103 height 16
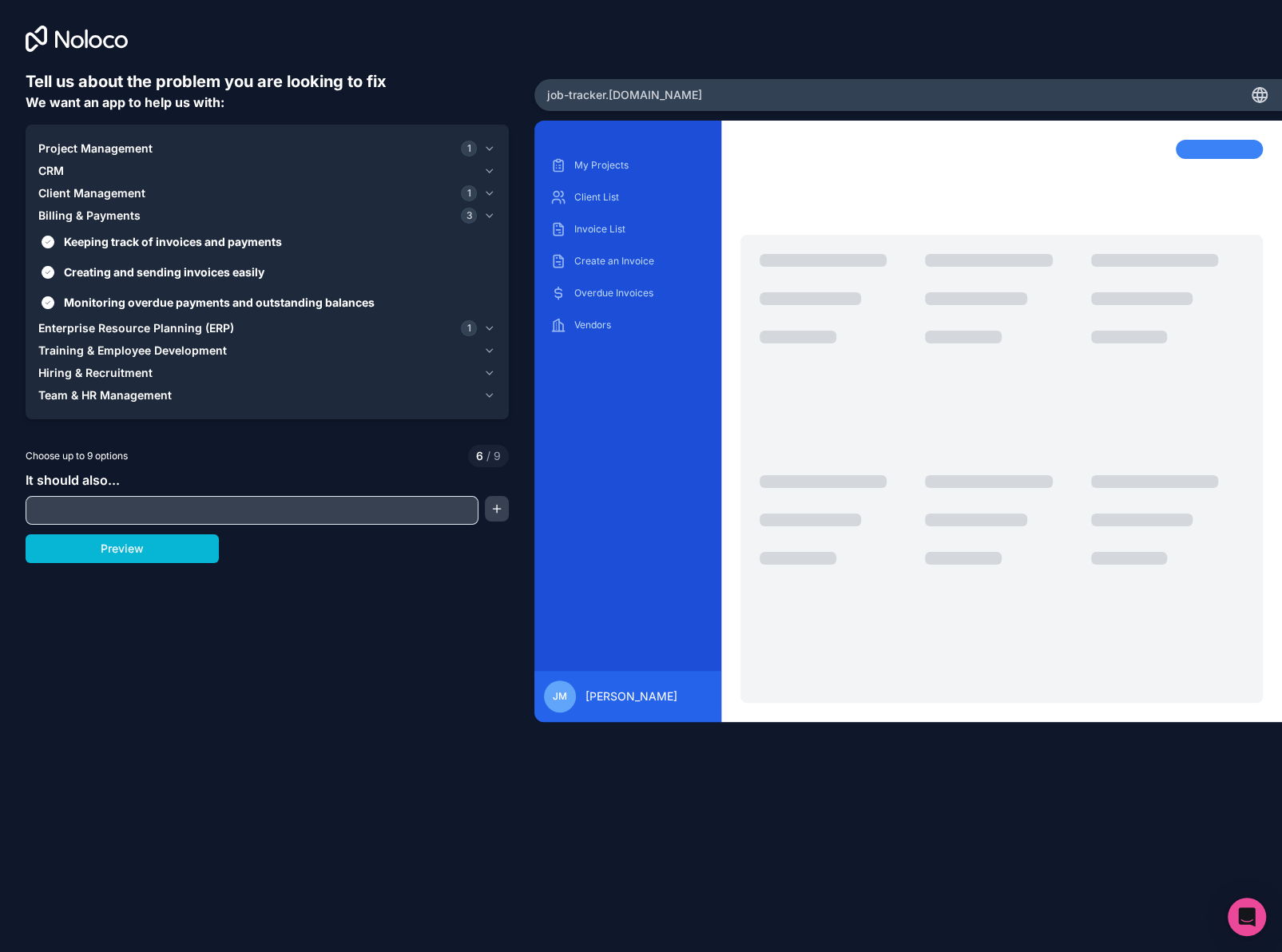
click at [99, 195] on span "Client Management" at bounding box center [92, 193] width 107 height 16
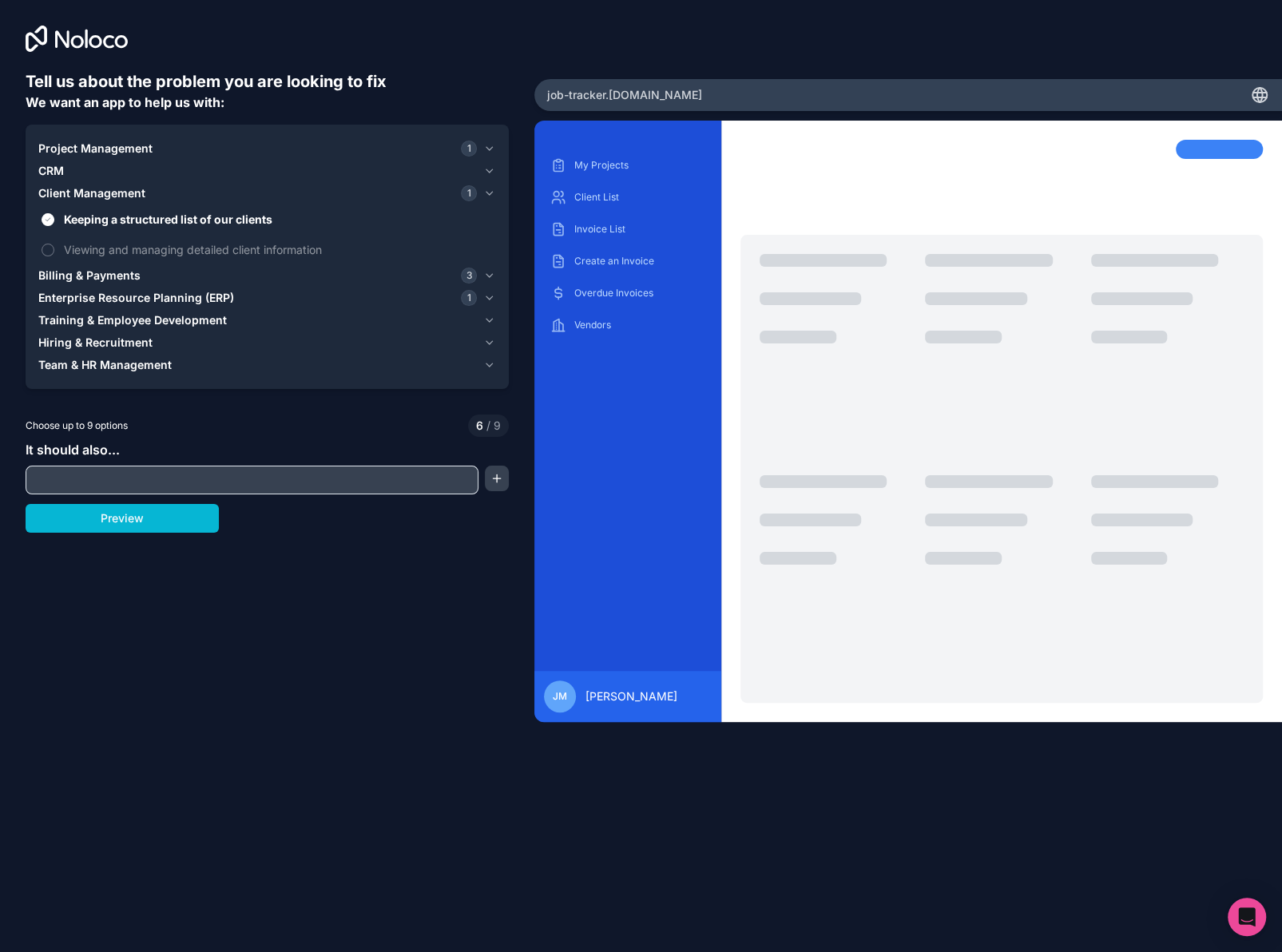
click at [69, 170] on div "CRM" at bounding box center [258, 171] width 439 height 16
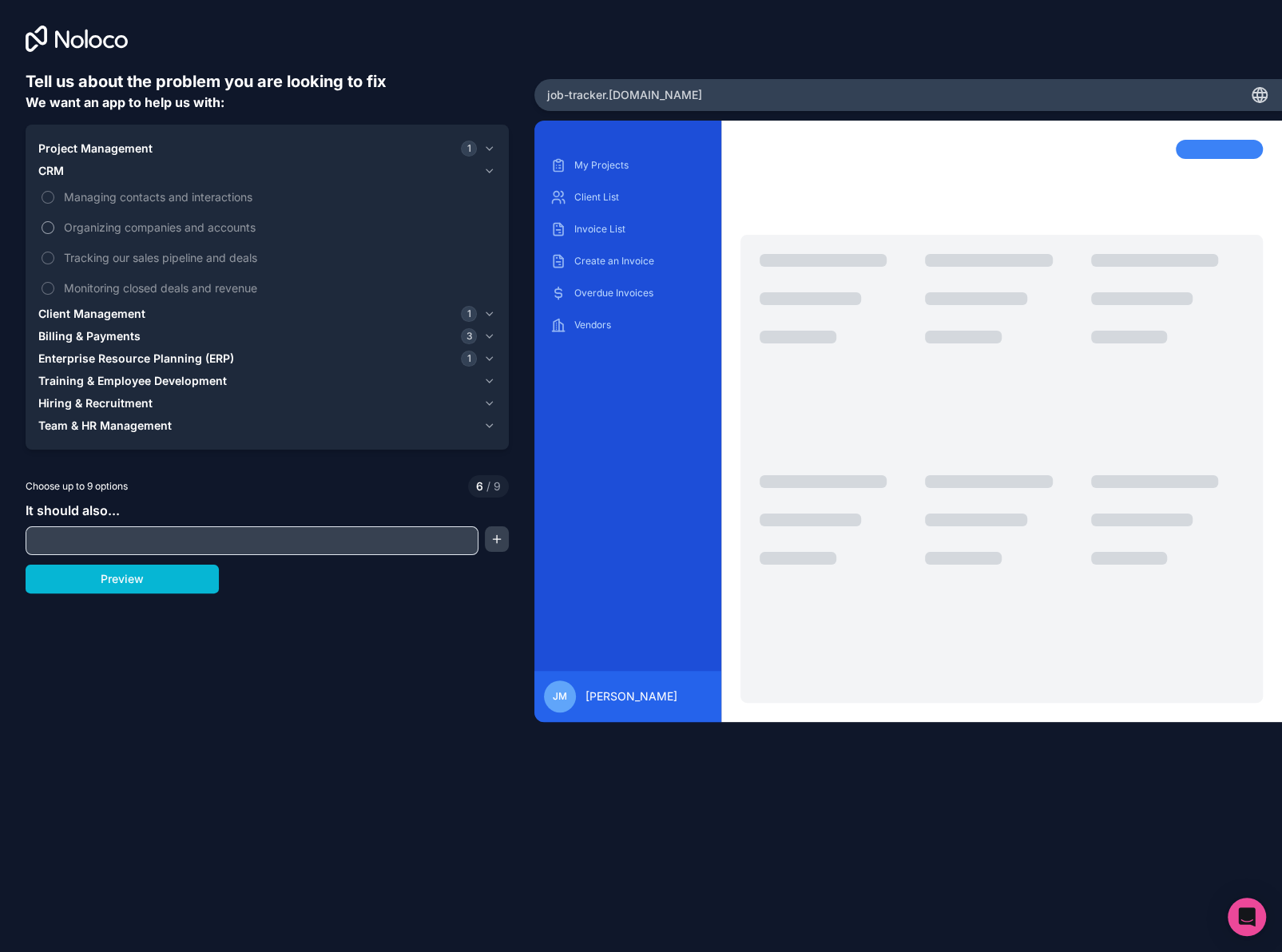
click at [46, 227] on button "Organizing companies and accounts" at bounding box center [48, 227] width 12 height 12
click at [49, 257] on button "Tracking our sales pipeline and deals" at bounding box center [48, 258] width 12 height 12
click at [95, 148] on span "Project Management" at bounding box center [95, 149] width 114 height 16
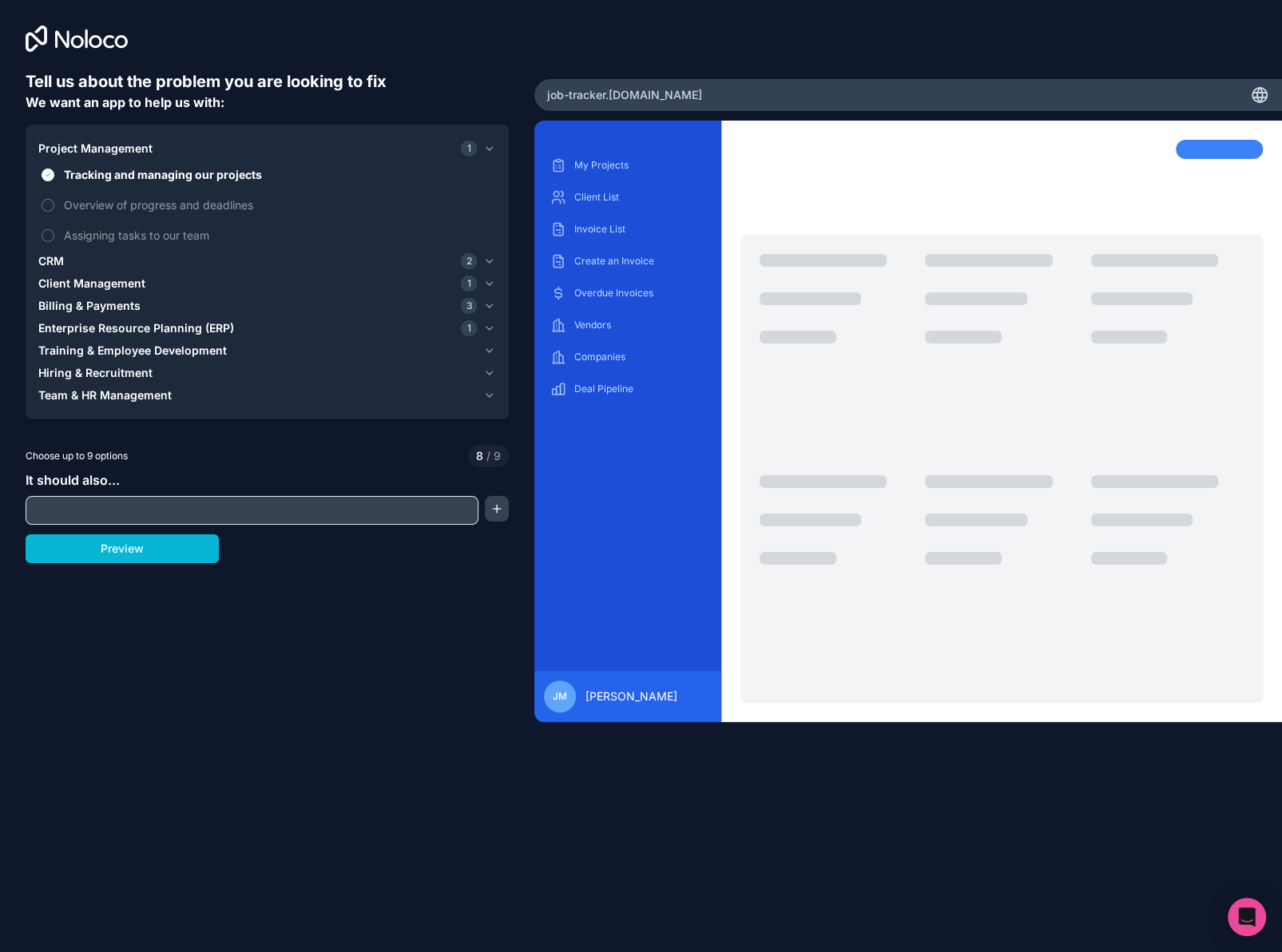
click at [61, 279] on span "Client Management" at bounding box center [92, 283] width 107 height 16
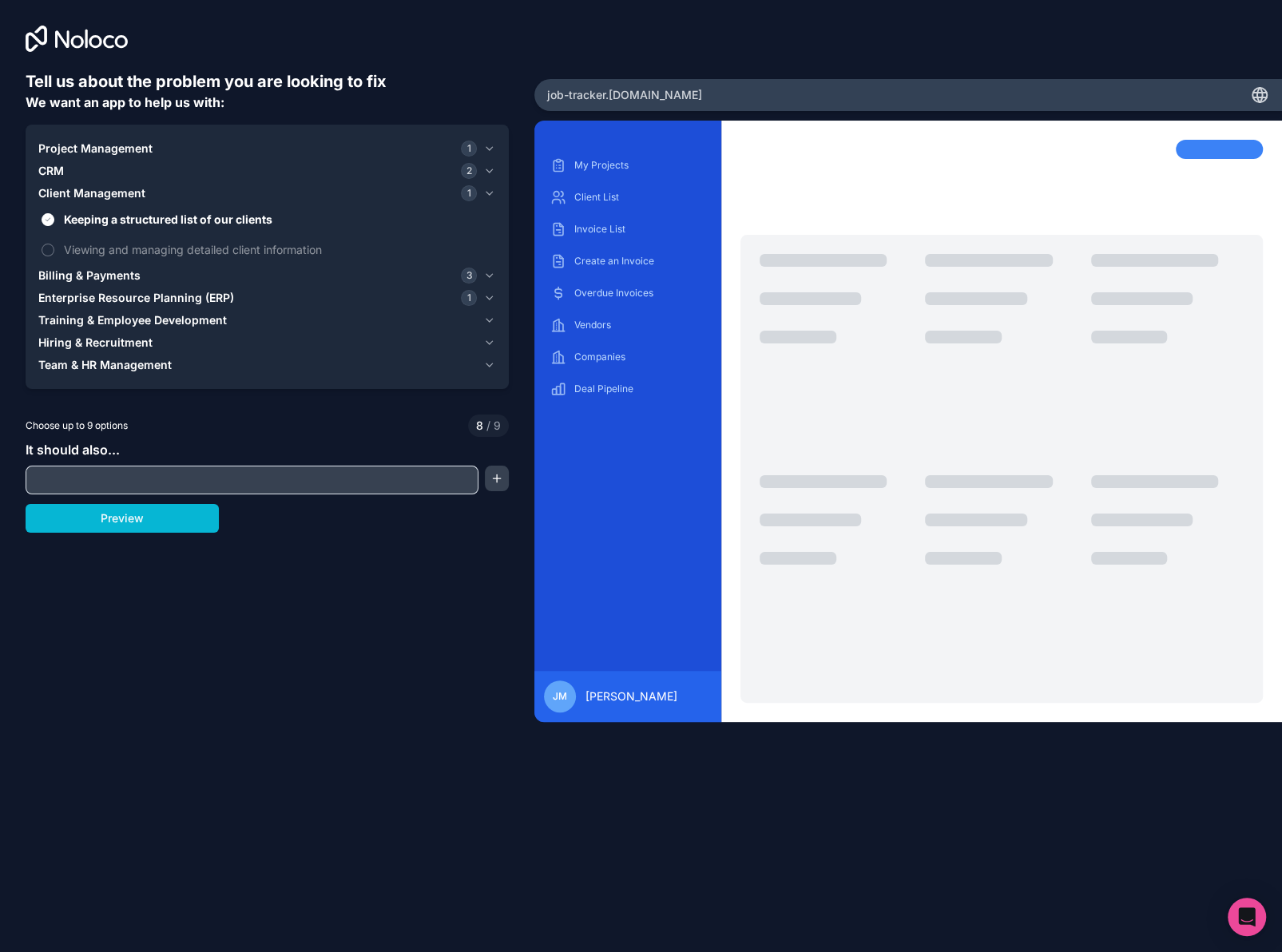
click at [50, 169] on span "CRM" at bounding box center [51, 171] width 26 height 16
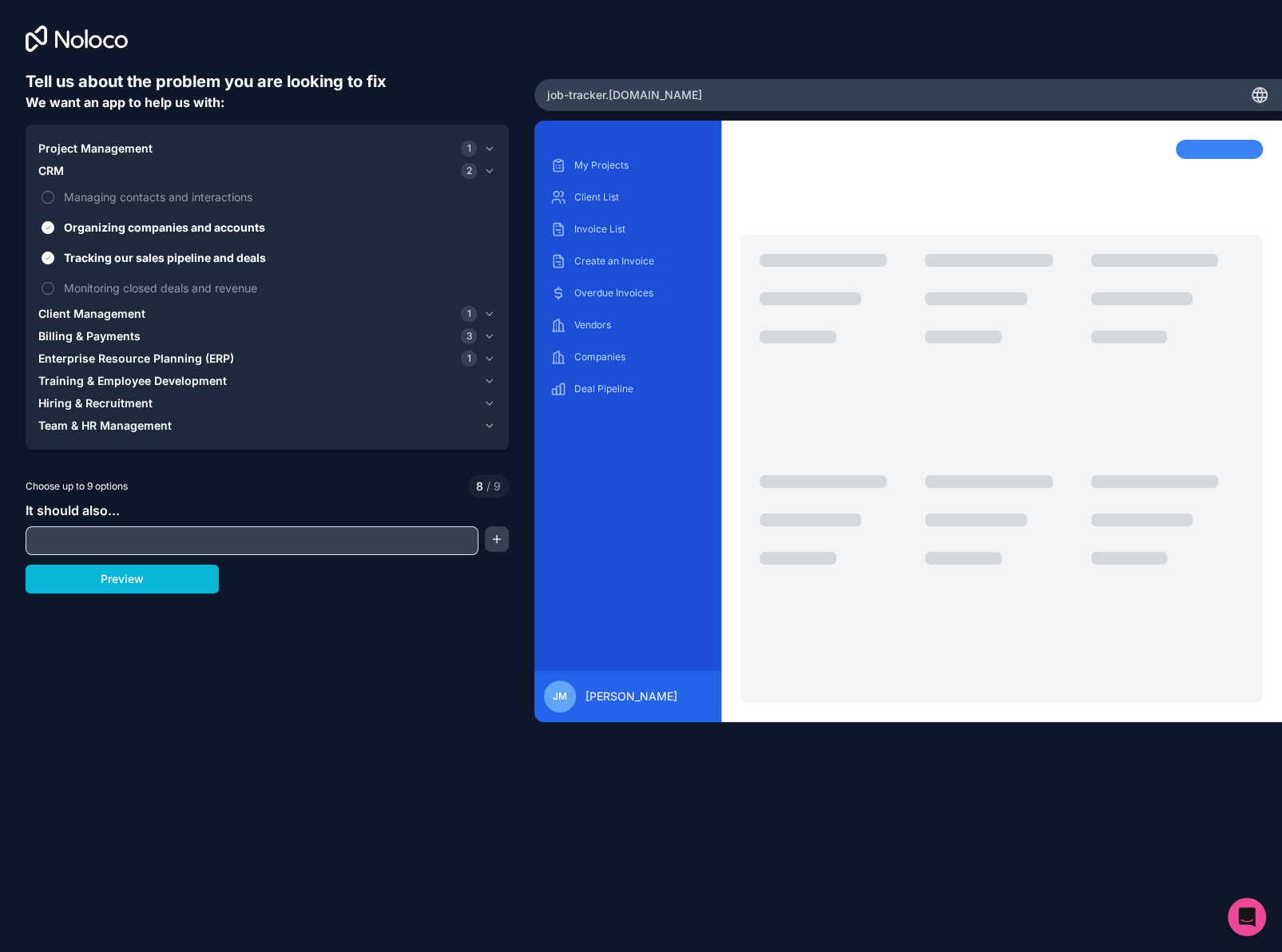
click at [67, 308] on span "Client Management" at bounding box center [92, 314] width 107 height 16
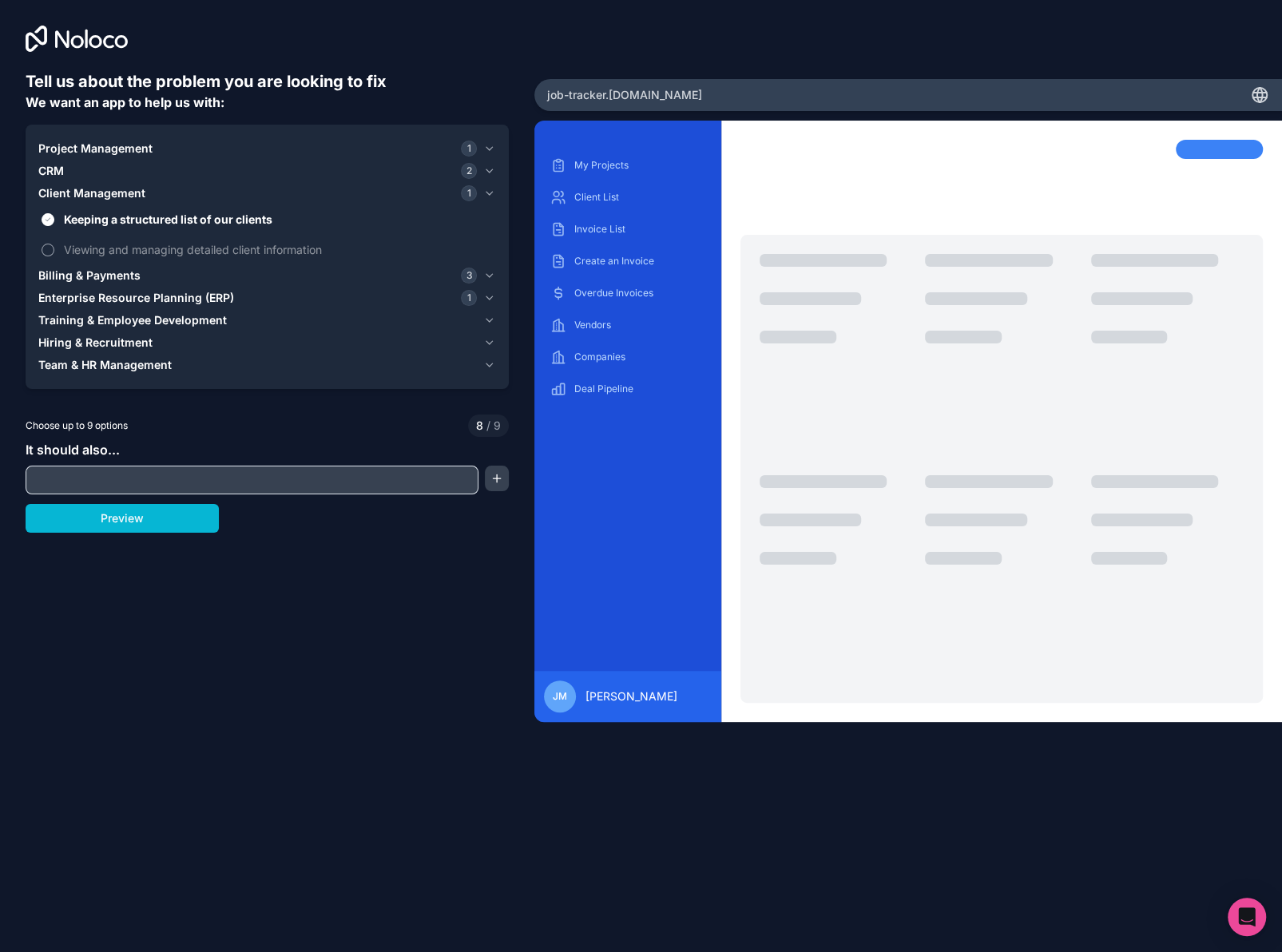
click at [42, 246] on button "Viewing and managing detailed client information" at bounding box center [48, 250] width 12 height 12
click at [102, 480] on input "text" at bounding box center [251, 480] width 445 height 22
click at [107, 517] on button "Preview" at bounding box center [122, 518] width 193 height 29
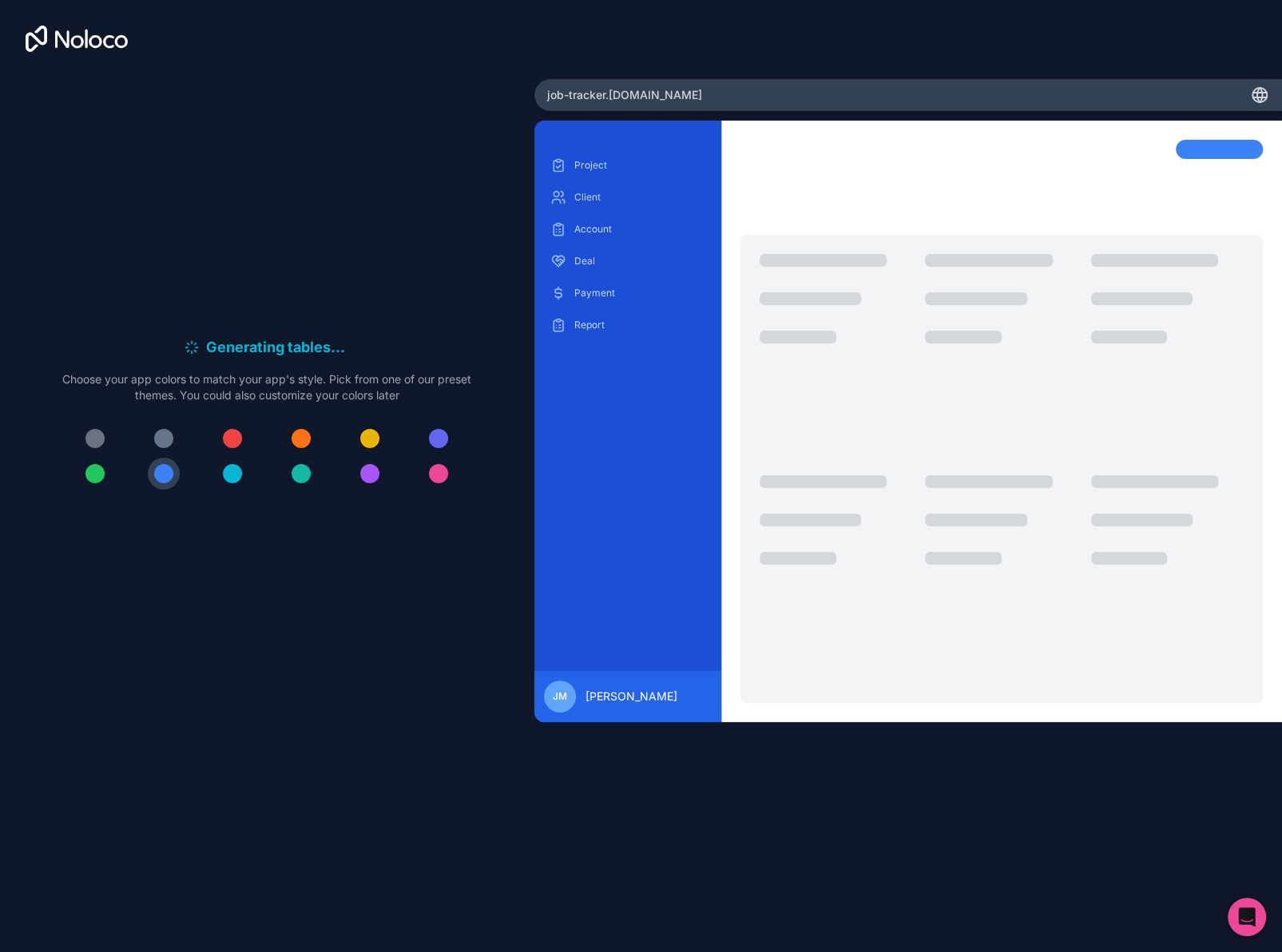
click at [163, 438] on div at bounding box center [163, 438] width 19 height 19
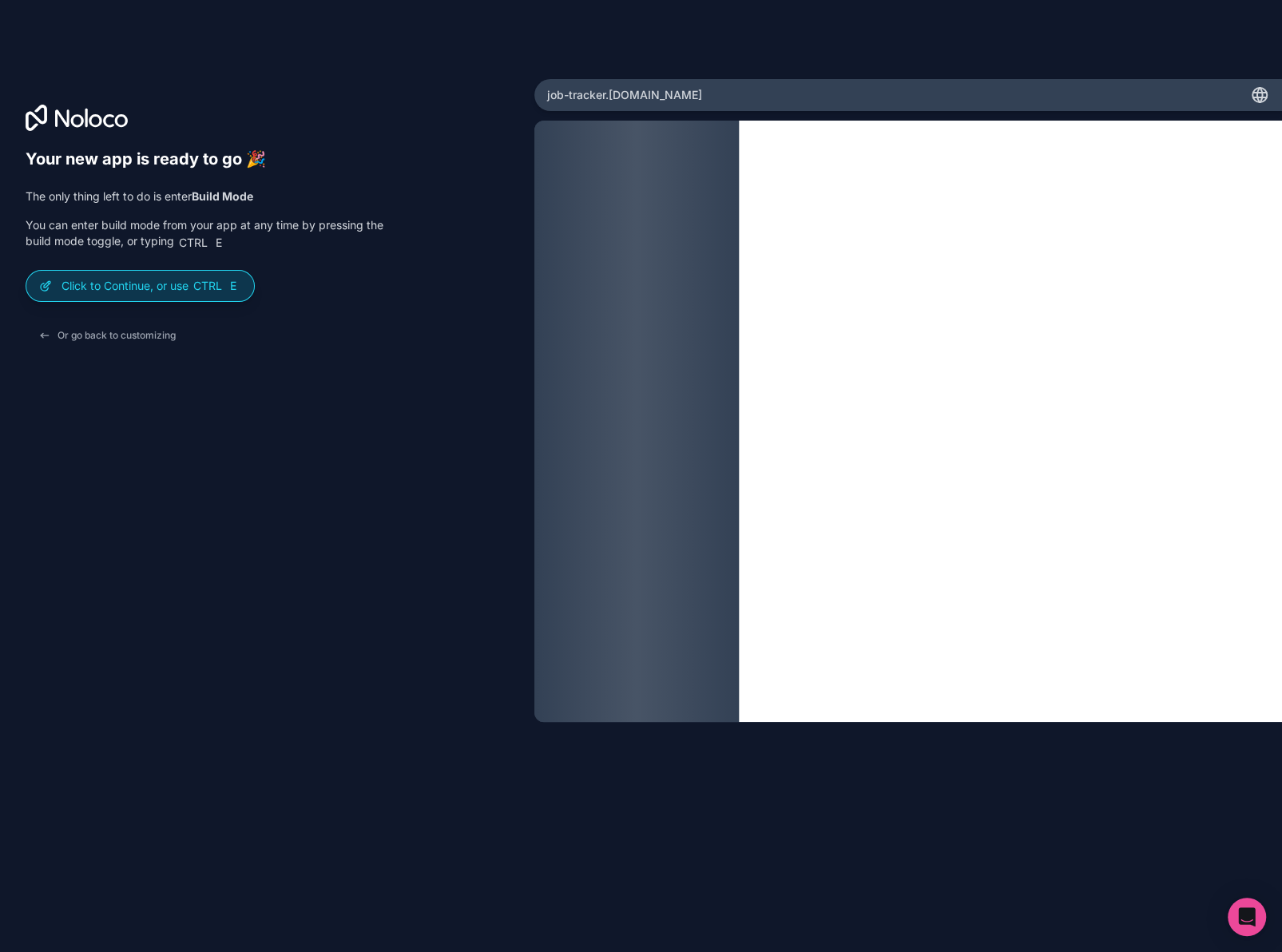
click at [141, 295] on div "Click to Continue, or use Ctrl E" at bounding box center [140, 286] width 227 height 30
